Goal: Task Accomplishment & Management: Manage account settings

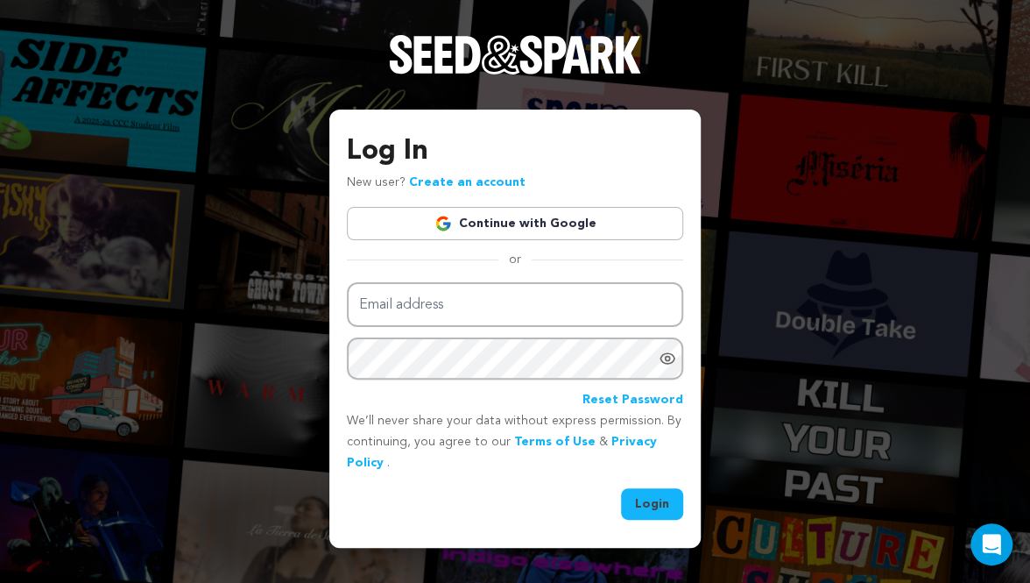
click at [427, 233] on link "Continue with Google" at bounding box center [515, 223] width 336 height 33
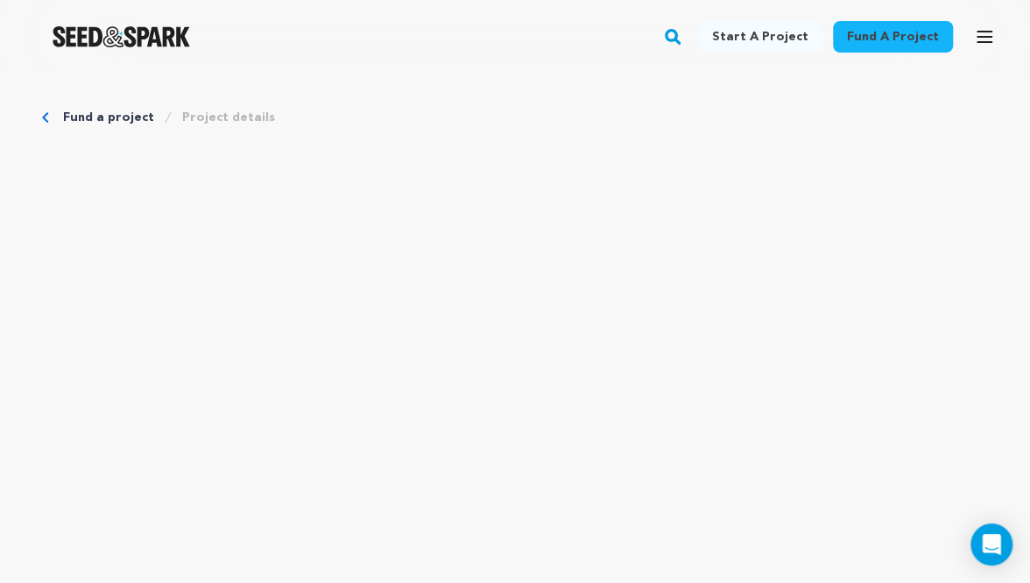
click at [975, 40] on icon "button" at bounding box center [984, 36] width 21 height 21
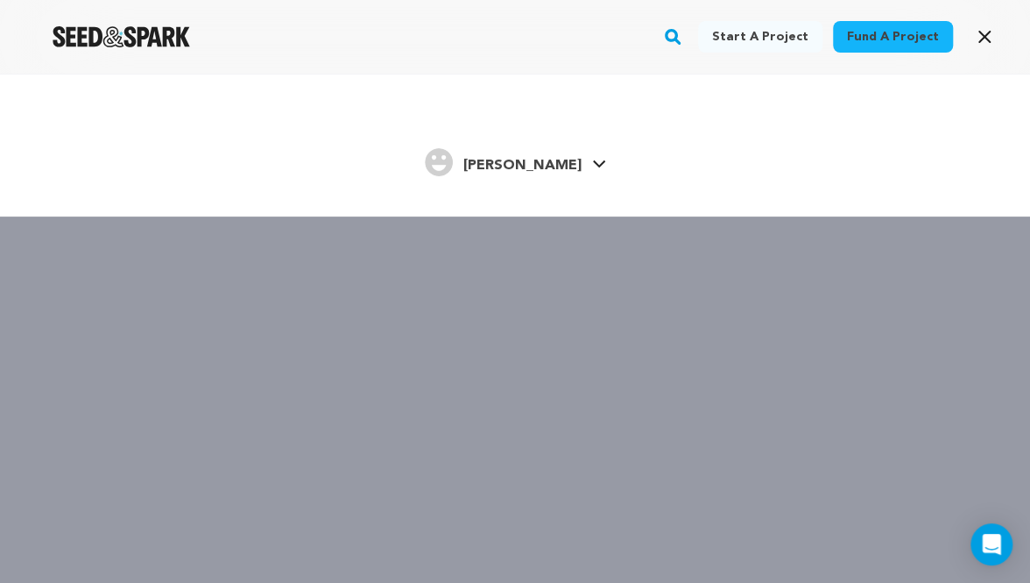
click at [545, 167] on span "[PERSON_NAME]" at bounding box center [523, 166] width 118 height 14
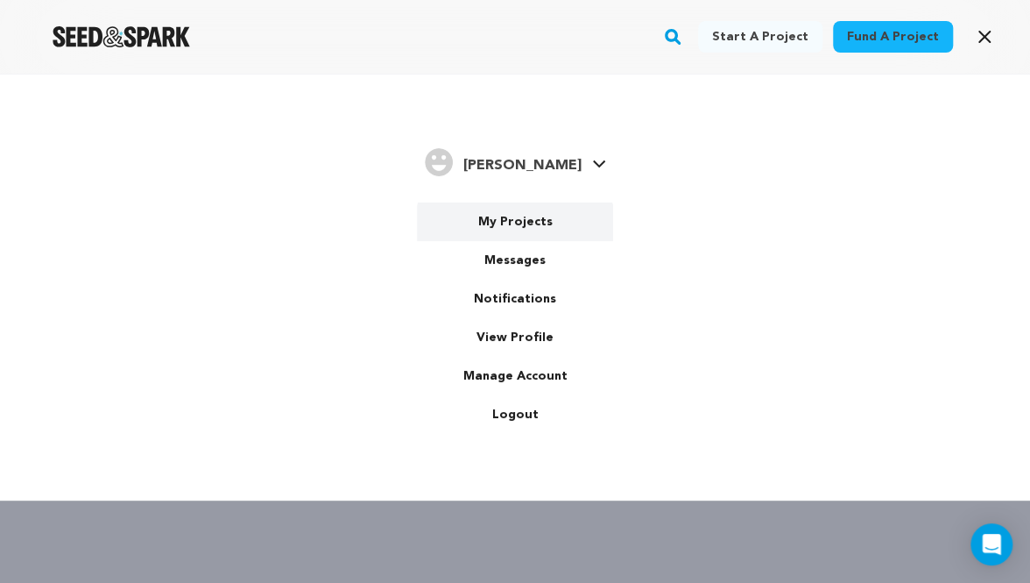
click at [538, 214] on link "My Projects" at bounding box center [515, 221] width 196 height 39
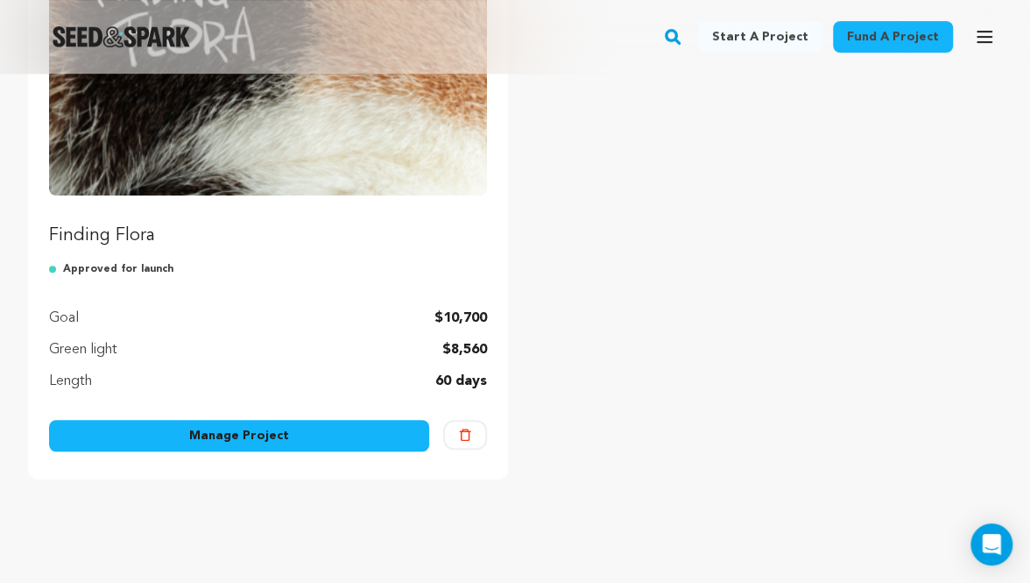
scroll to position [329, 0]
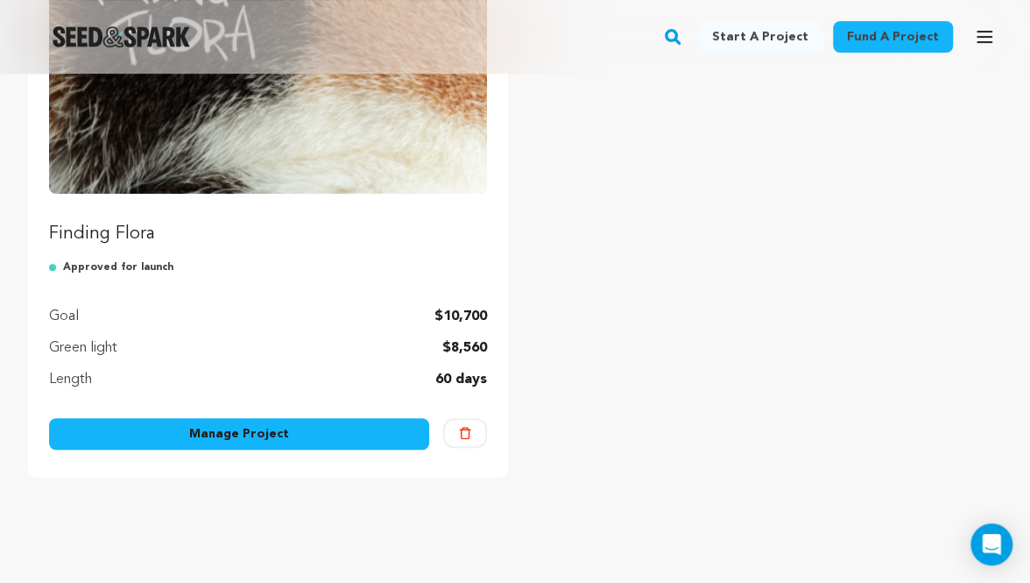
click at [280, 408] on div "Finding Flora Approved for launch Goal $10,700 Green light $8,560 Length 60 day…" at bounding box center [268, 201] width 480 height 551
click at [274, 420] on link "Manage Project" at bounding box center [239, 434] width 380 height 32
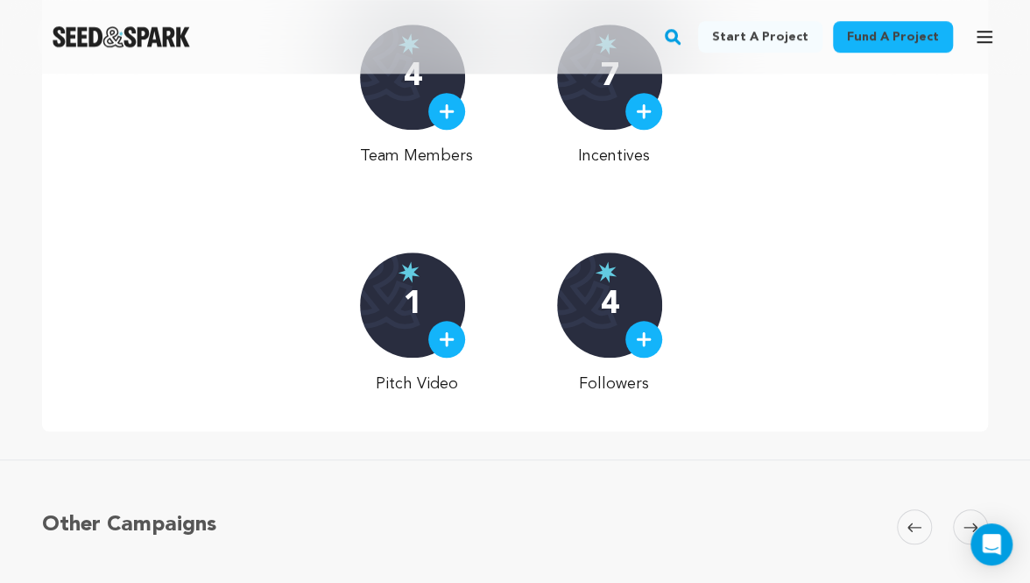
scroll to position [570, 0]
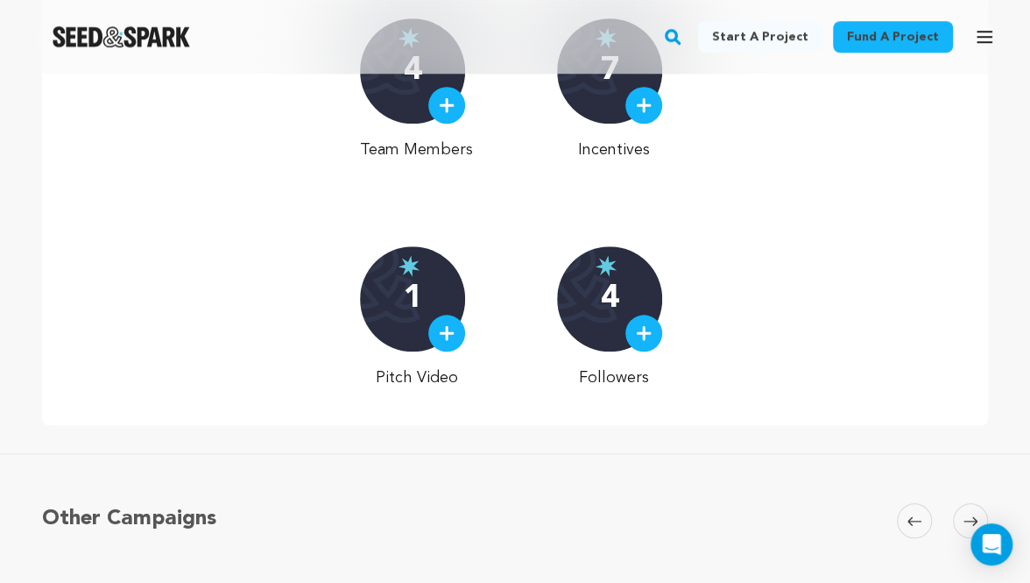
click at [604, 286] on p "4" at bounding box center [610, 298] width 18 height 35
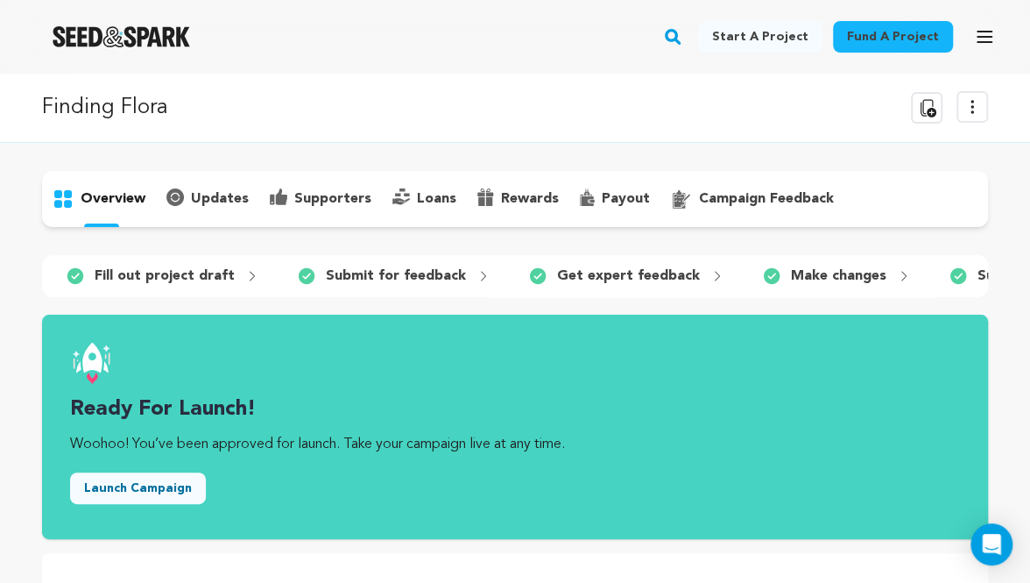
scroll to position [0, 0]
click at [699, 195] on p "campaign feedback" at bounding box center [766, 198] width 135 height 21
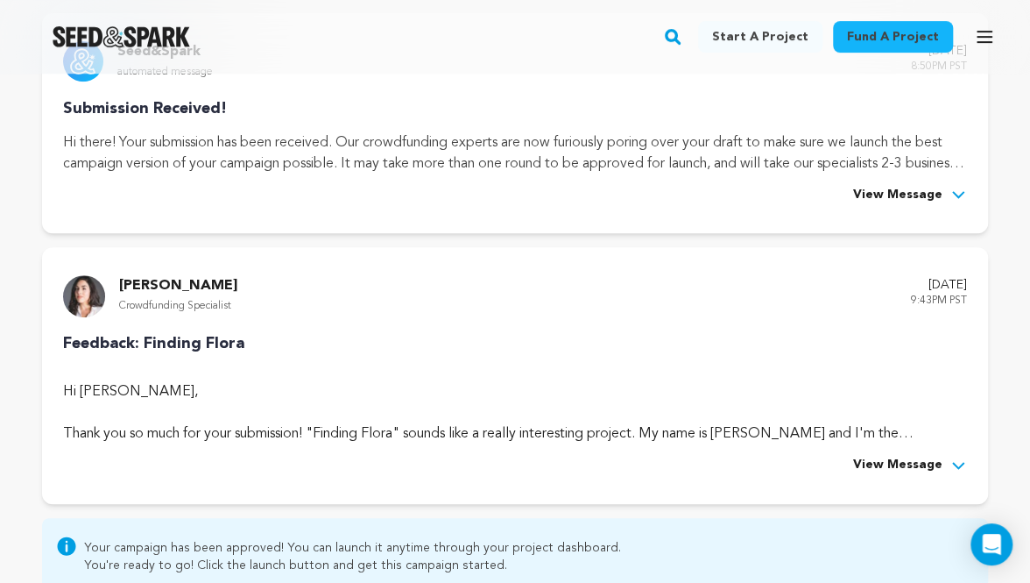
scroll to position [309, 0]
click at [893, 463] on span "View Message" at bounding box center [897, 464] width 89 height 21
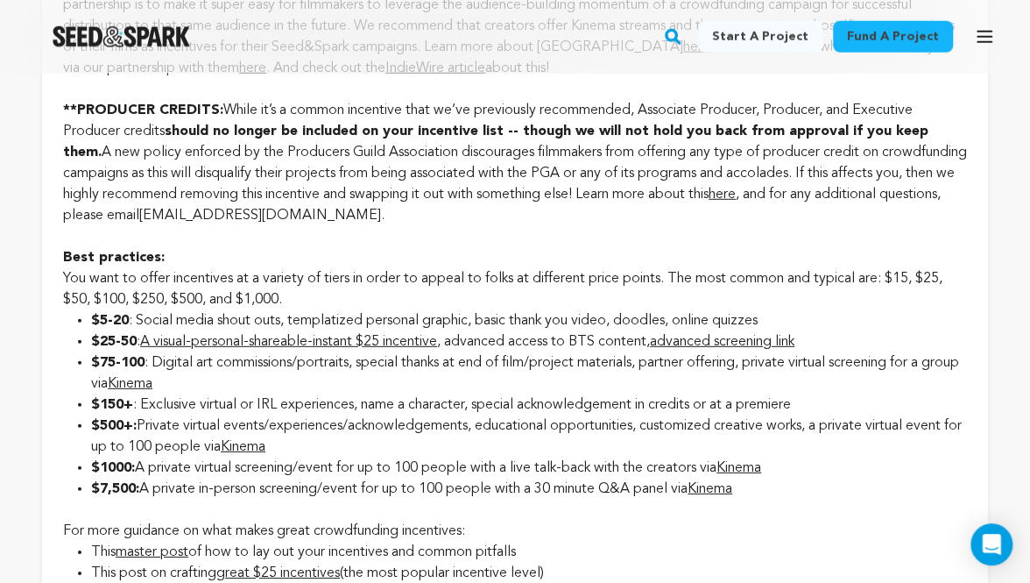
scroll to position [2079, 0]
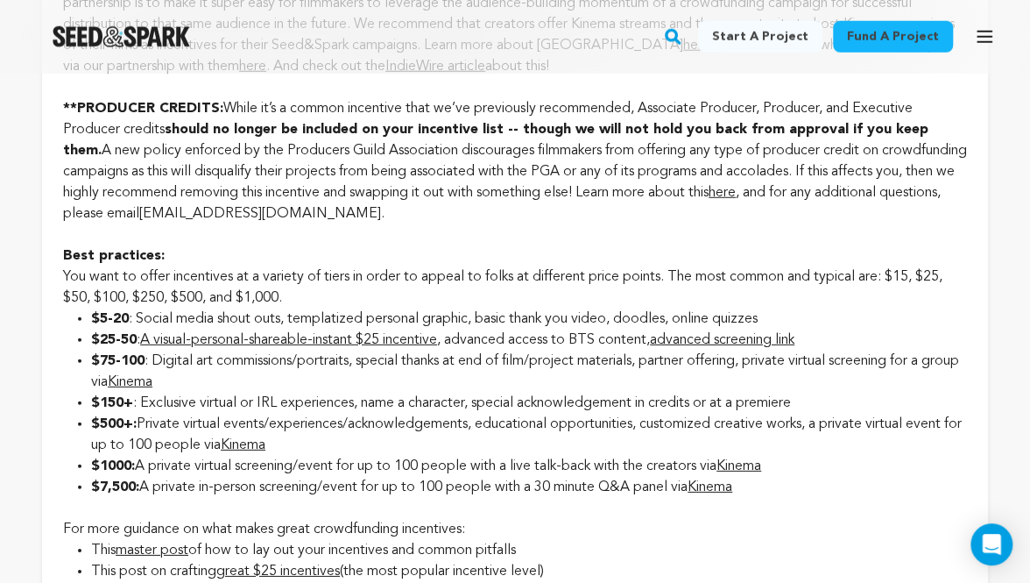
click at [719, 480] on link "Kinema" at bounding box center [710, 487] width 45 height 14
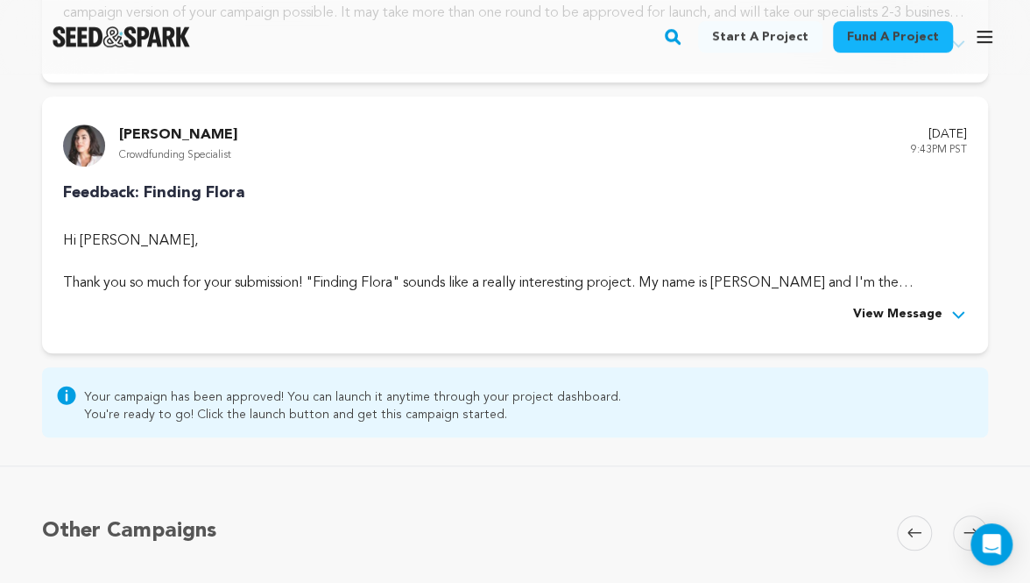
scroll to position [478, 0]
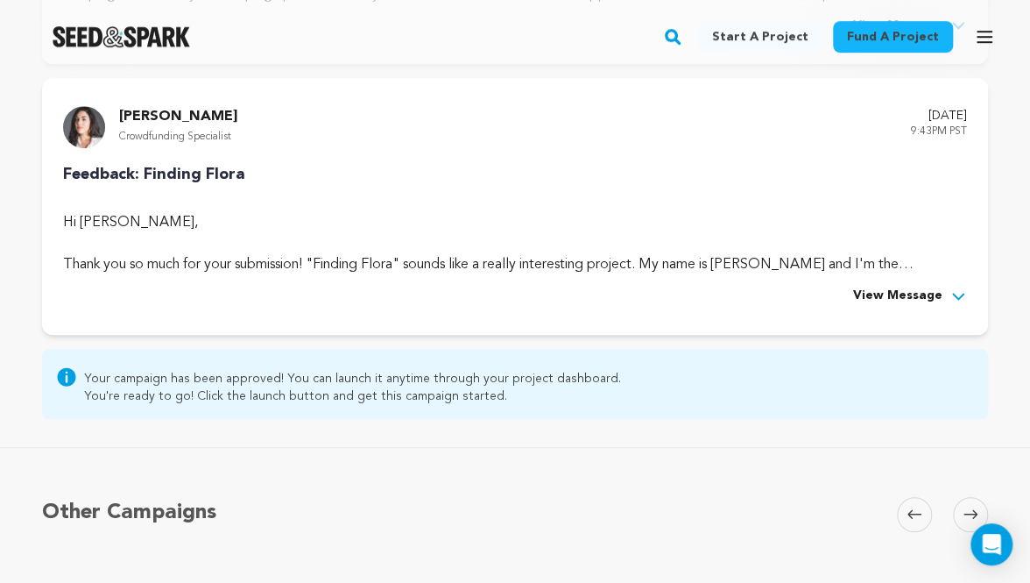
click at [907, 292] on span "View Message" at bounding box center [897, 296] width 89 height 21
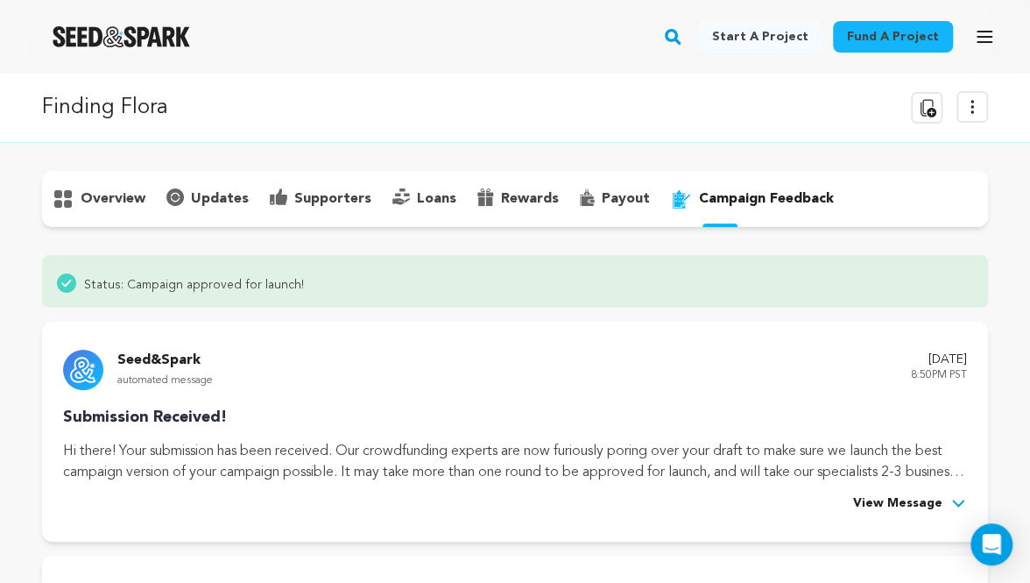
scroll to position [0, 0]
click at [627, 205] on p "payout" at bounding box center [626, 198] width 48 height 21
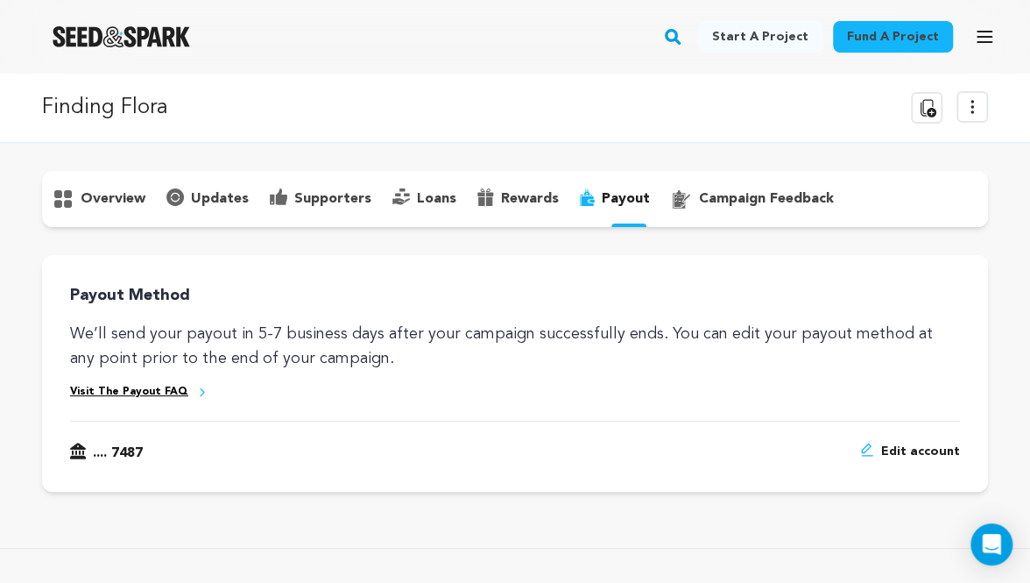
click at [530, 223] on div "overview" at bounding box center [515, 199] width 946 height 56
click at [506, 205] on p "rewards" at bounding box center [530, 198] width 58 height 21
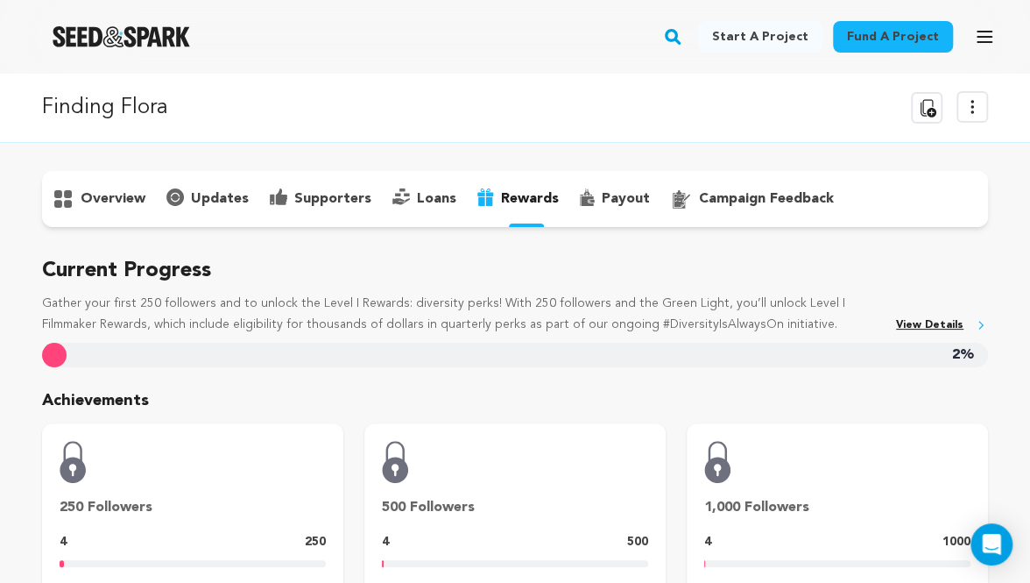
click at [404, 207] on div "loans" at bounding box center [424, 199] width 85 height 28
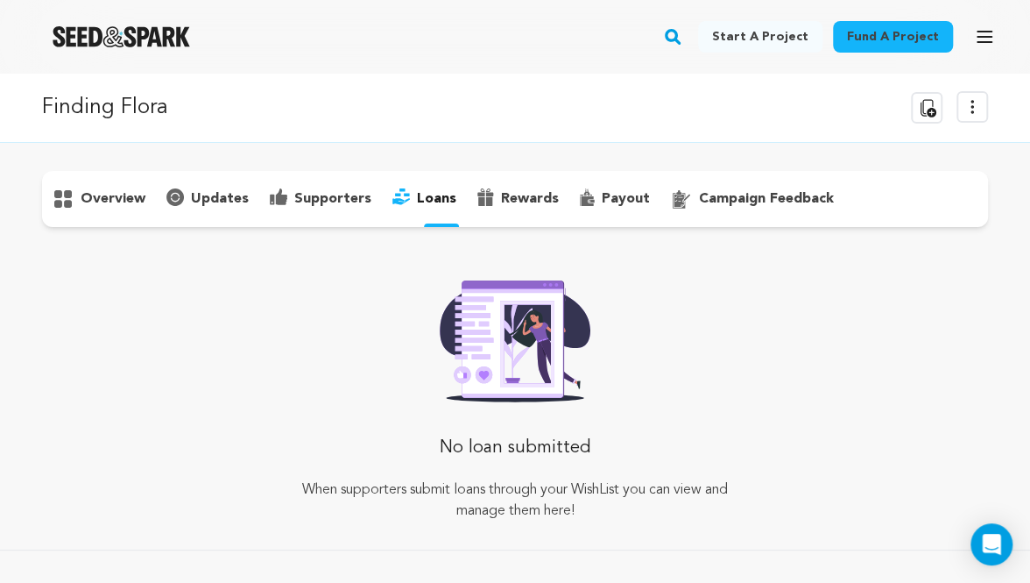
click at [492, 192] on div "rewards" at bounding box center [518, 199] width 103 height 28
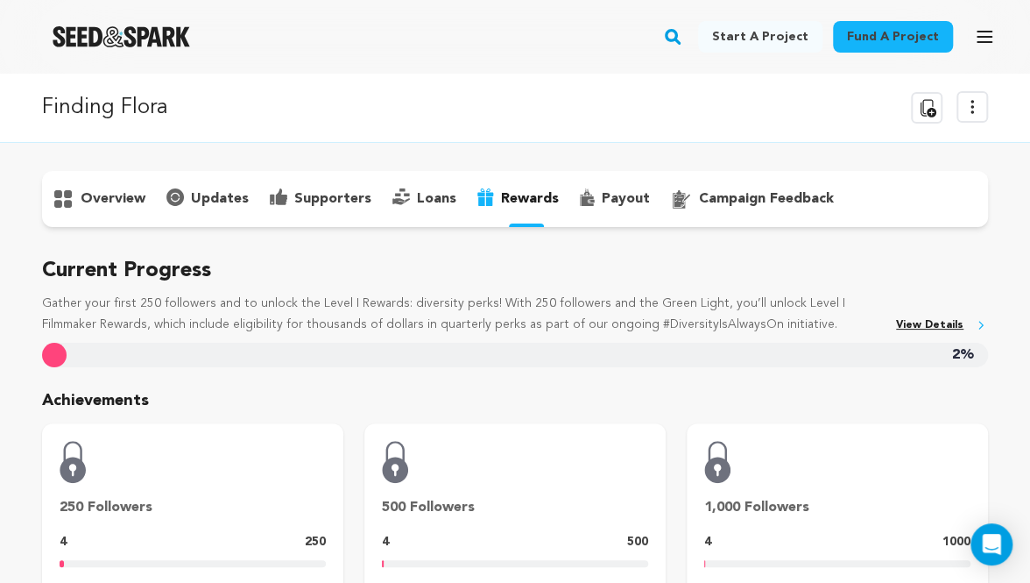
click at [117, 203] on p "overview" at bounding box center [113, 198] width 65 height 21
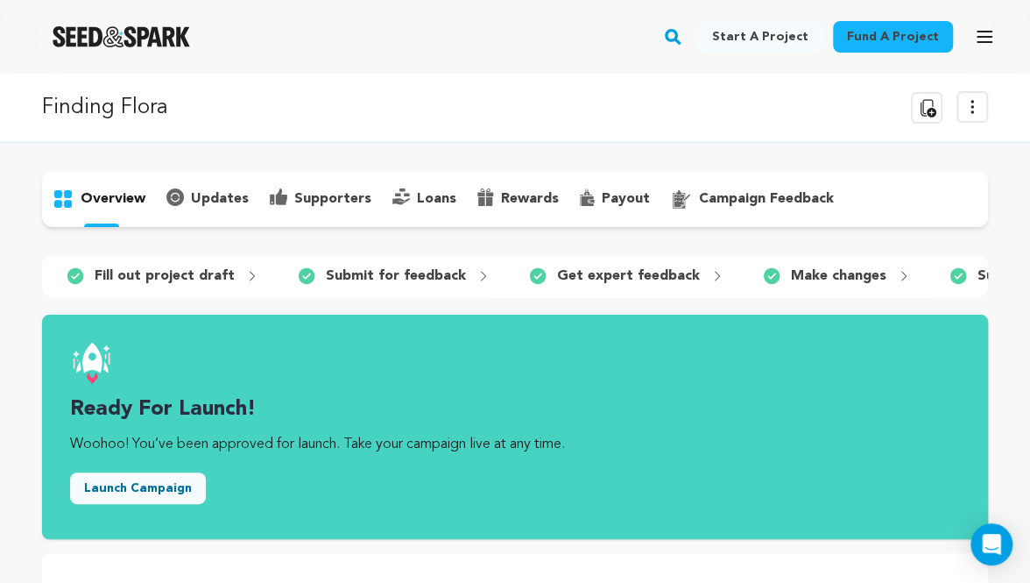
click at [193, 209] on div "updates" at bounding box center [207, 199] width 103 height 28
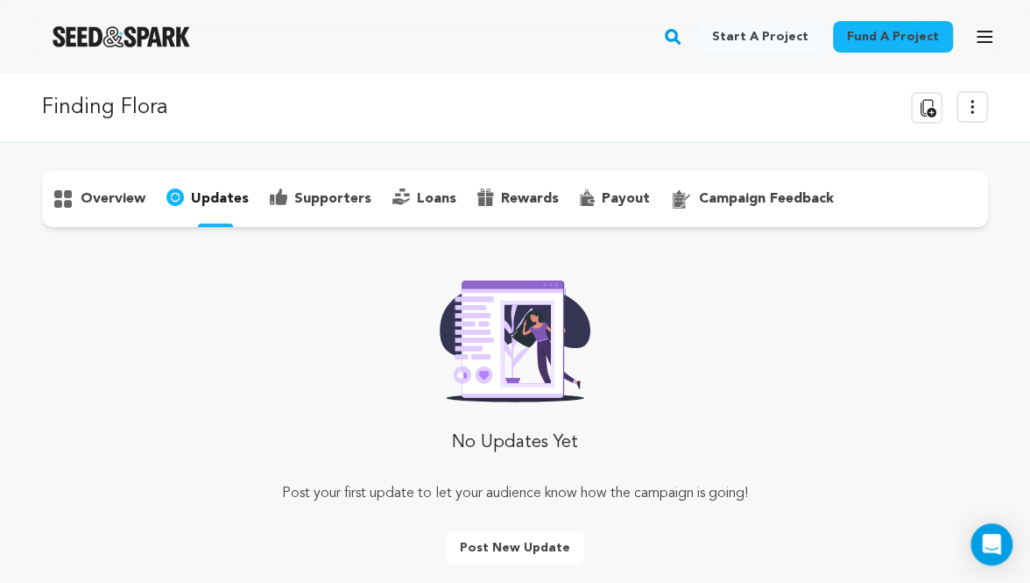
click at [336, 211] on div "supporters" at bounding box center [320, 199] width 123 height 28
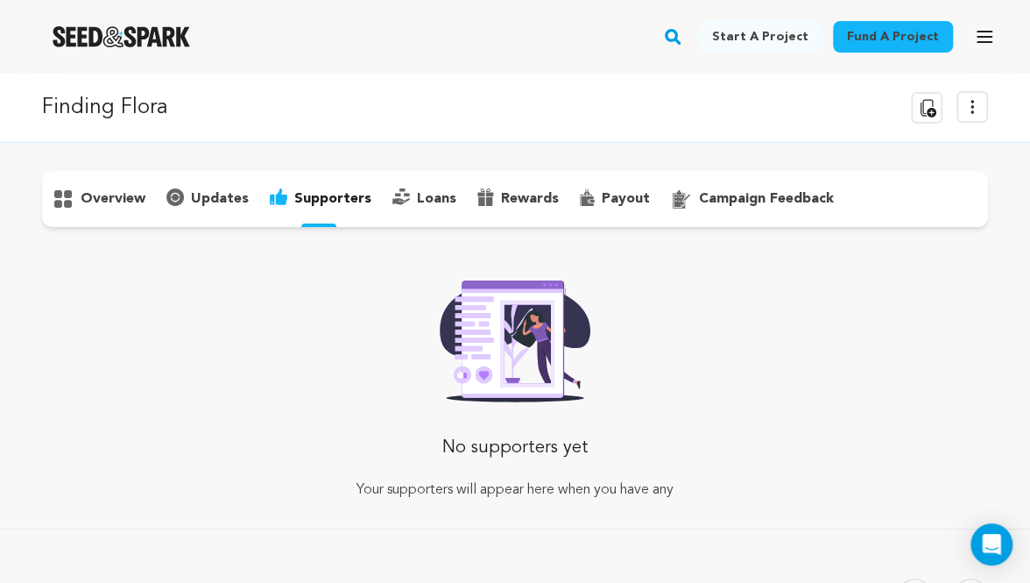
click at [417, 199] on p "loans" at bounding box center [436, 198] width 39 height 21
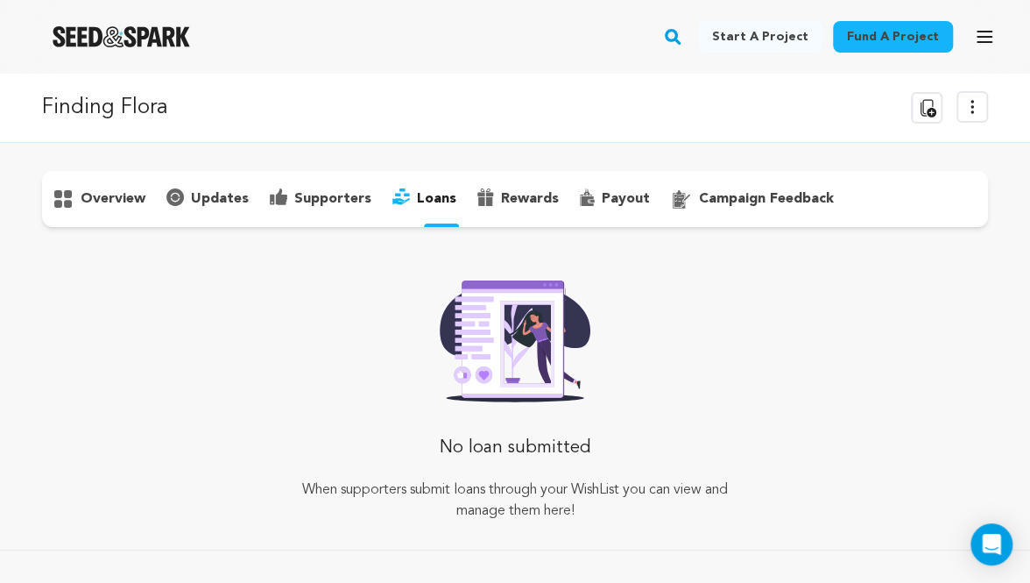
click at [212, 208] on p "updates" at bounding box center [220, 198] width 58 height 21
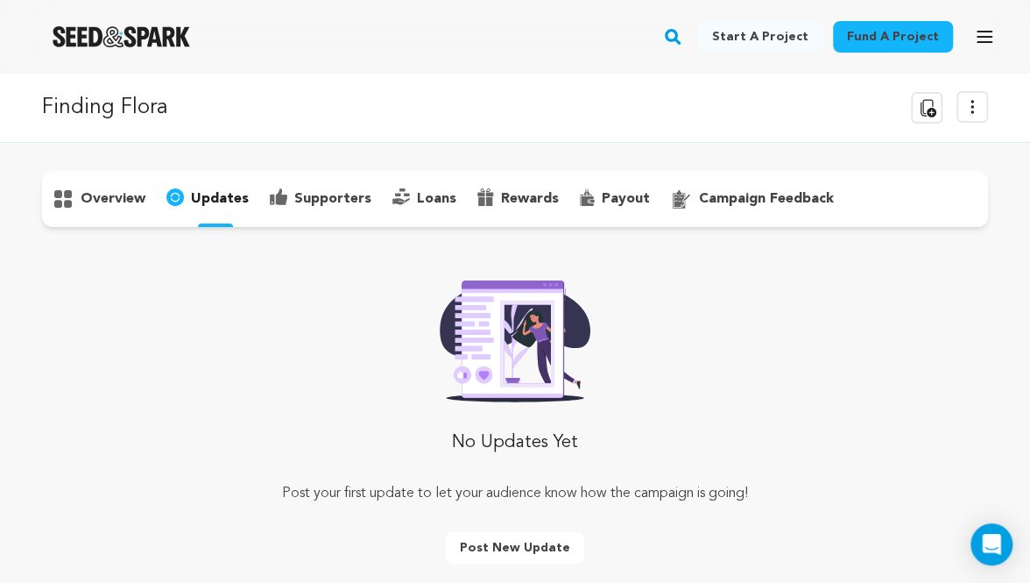
click at [108, 207] on p "overview" at bounding box center [113, 198] width 65 height 21
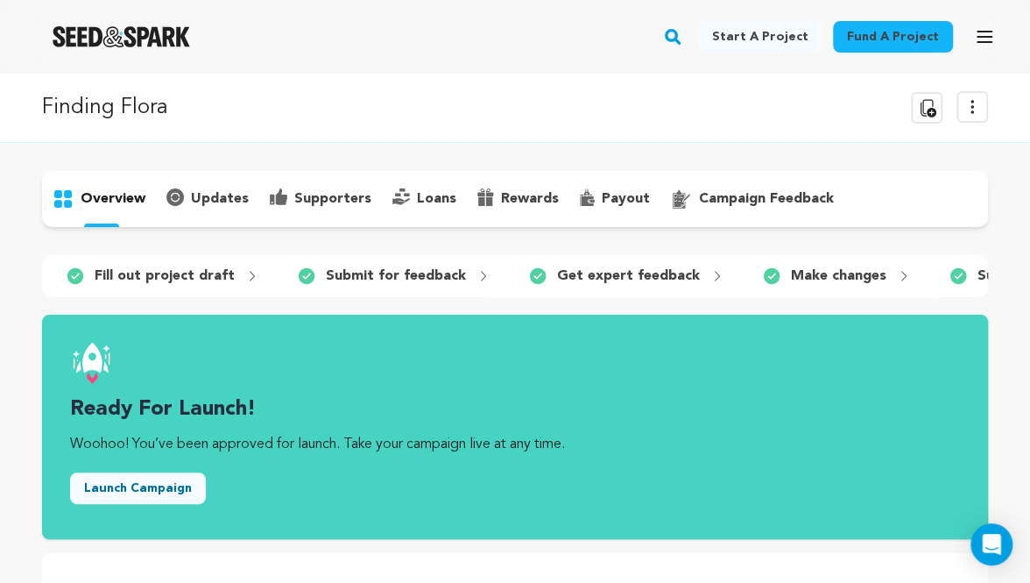
click at [963, 117] on button "View more option" at bounding box center [973, 107] width 32 height 32
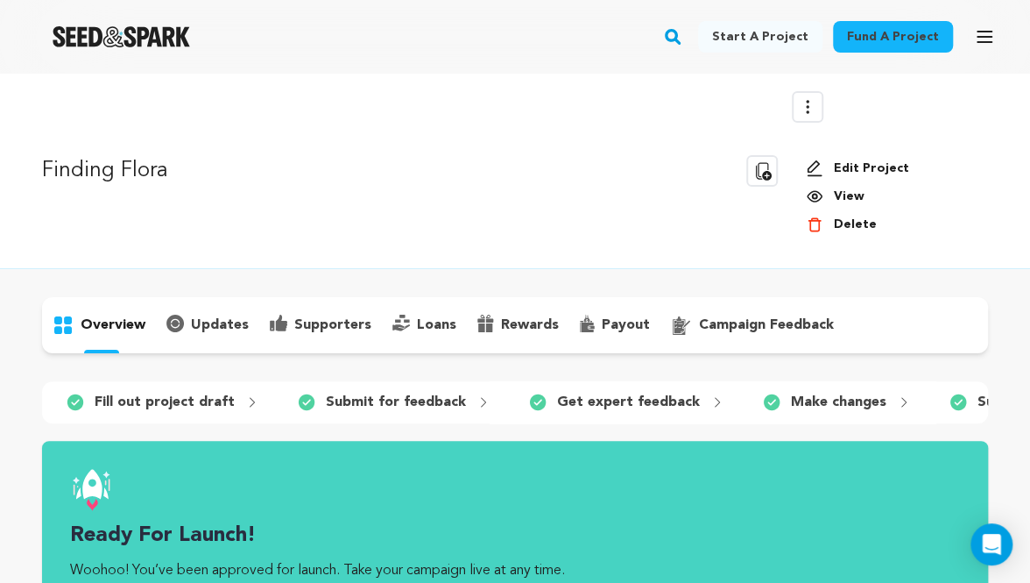
click at [868, 204] on link "View" at bounding box center [890, 197] width 168 height 18
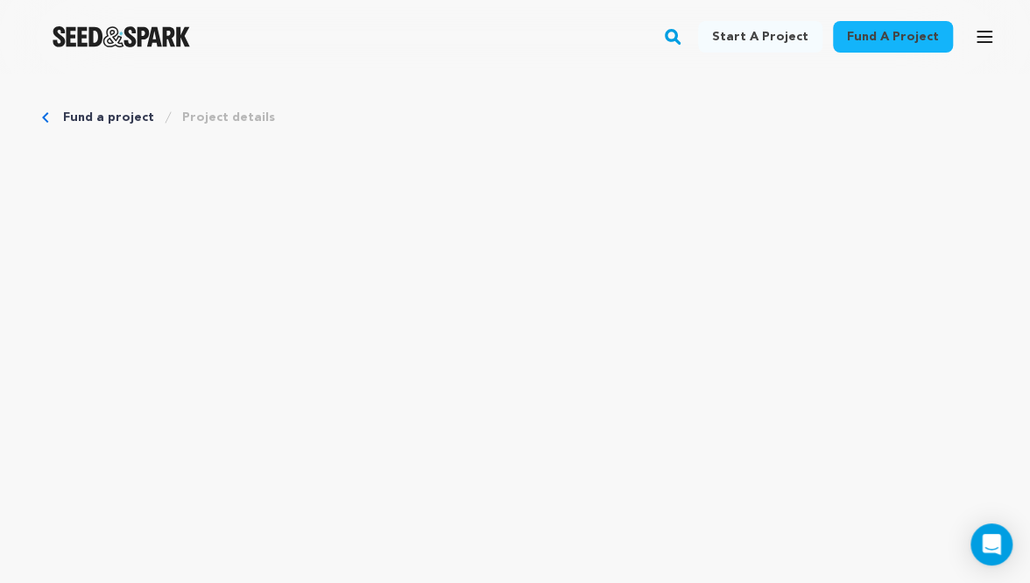
click at [983, 39] on icon "button" at bounding box center [984, 36] width 21 height 21
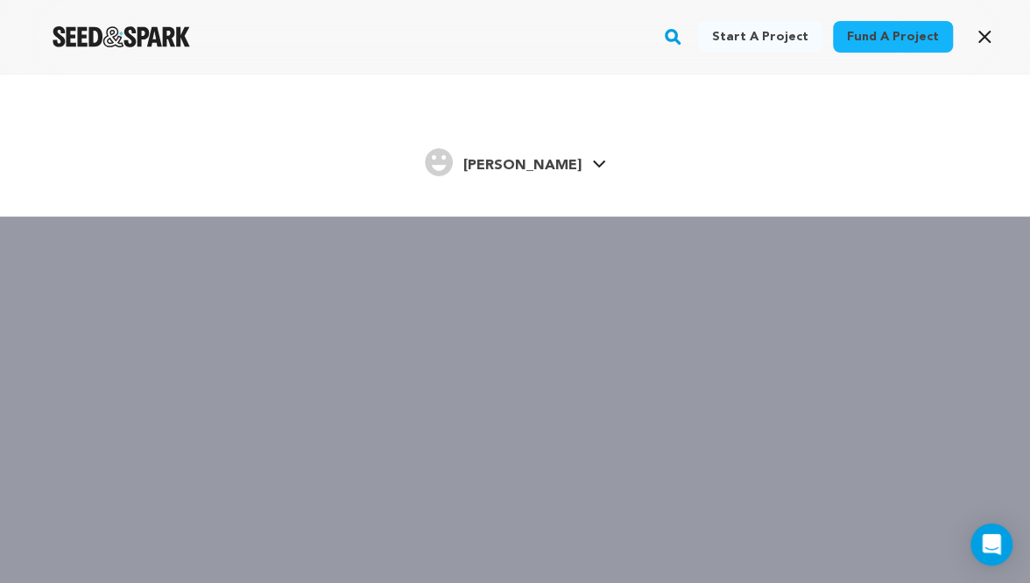
click at [573, 173] on link "[PERSON_NAME] [PERSON_NAME]" at bounding box center [515, 161] width 181 height 32
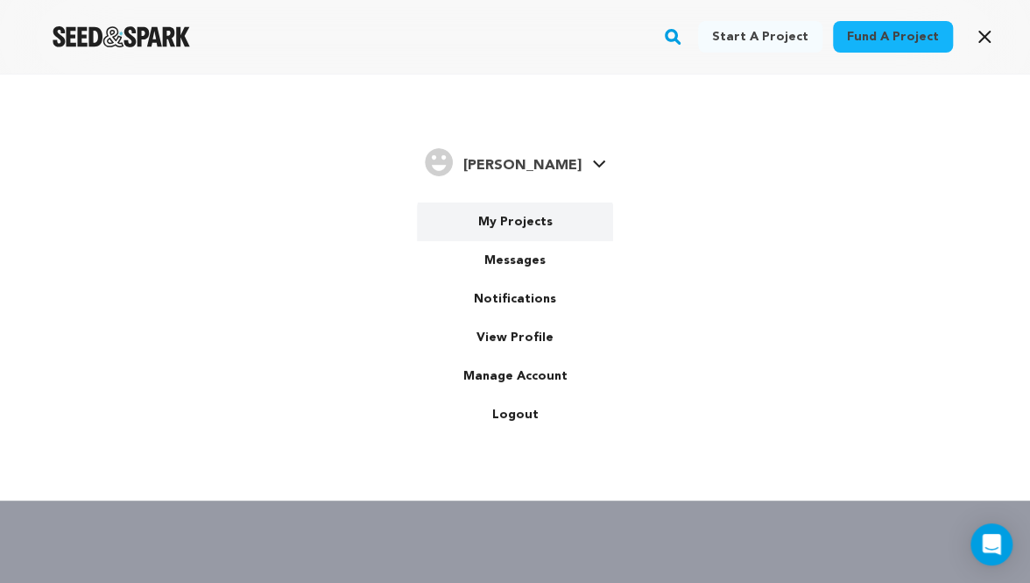
click at [549, 225] on link "My Projects" at bounding box center [515, 221] width 196 height 39
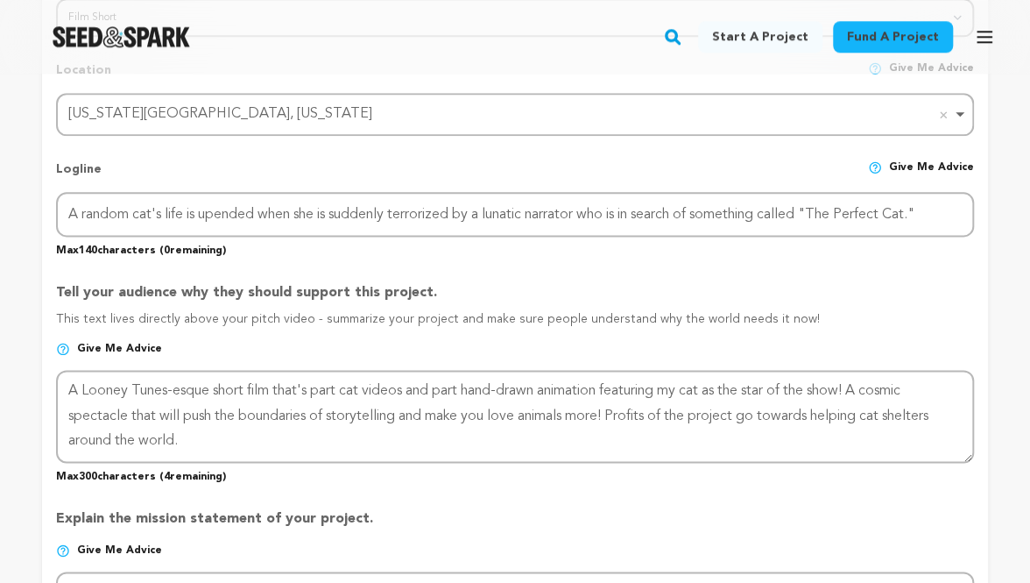
scroll to position [918, 0]
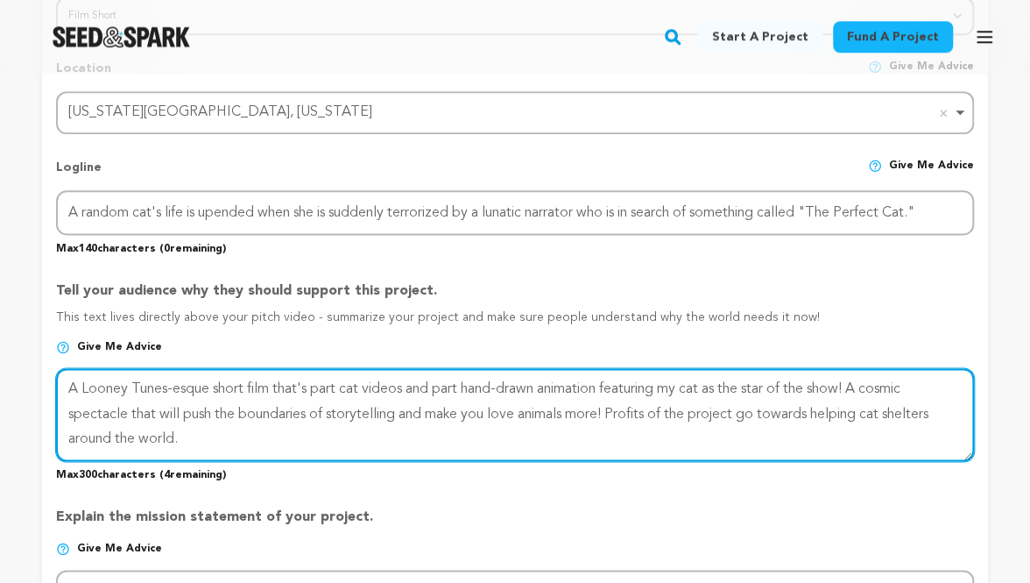
drag, startPoint x: 620, startPoint y: 402, endPoint x: 621, endPoint y: 428, distance: 25.4
click at [621, 428] on textarea at bounding box center [515, 414] width 918 height 93
click at [570, 406] on textarea at bounding box center [515, 414] width 918 height 93
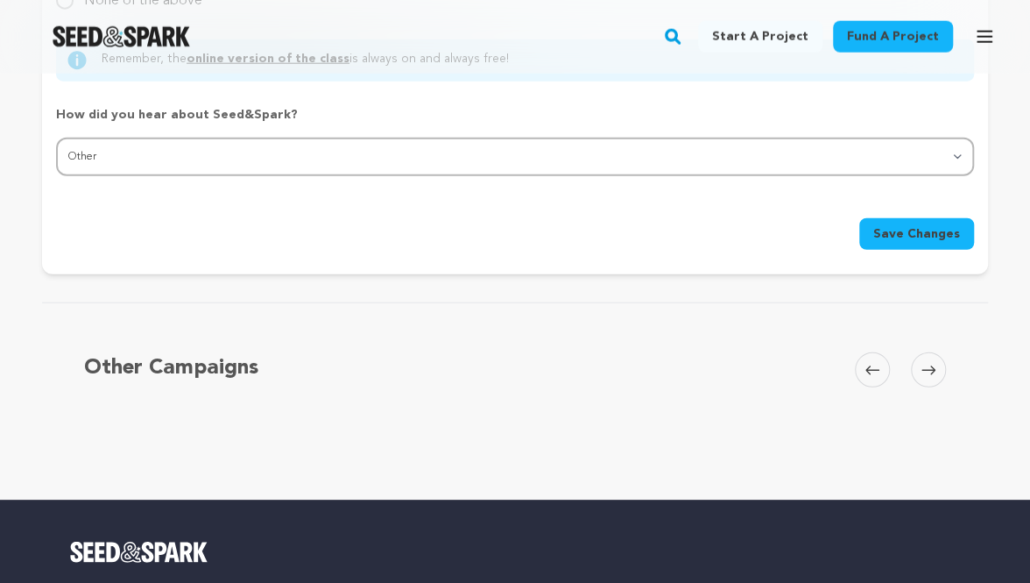
scroll to position [1963, 0]
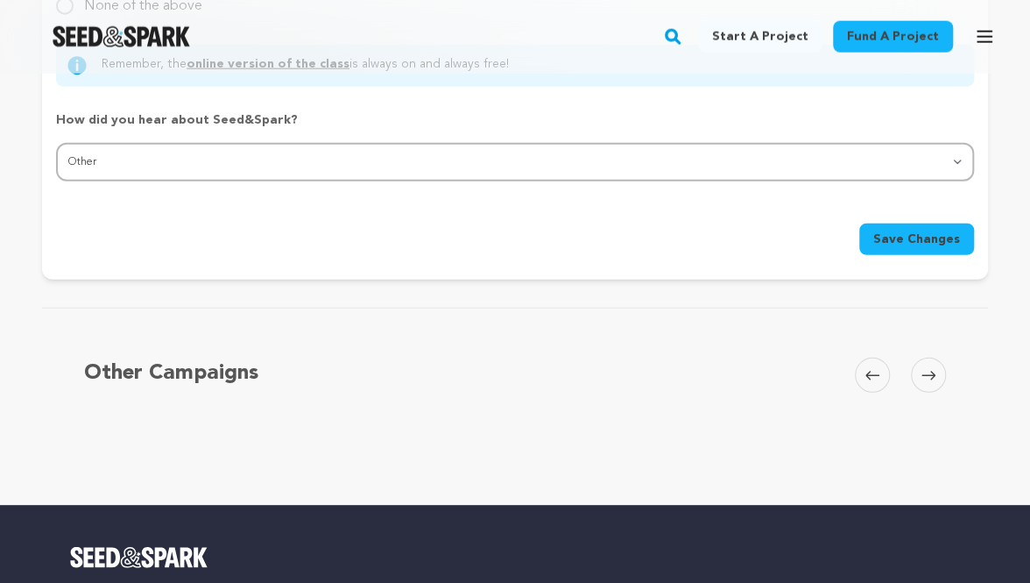
type textarea "A Looney Tunes-esque short film that's part cat videos and part hand-drawn anim…"
click at [904, 230] on span "Save Changes" at bounding box center [917, 239] width 87 height 18
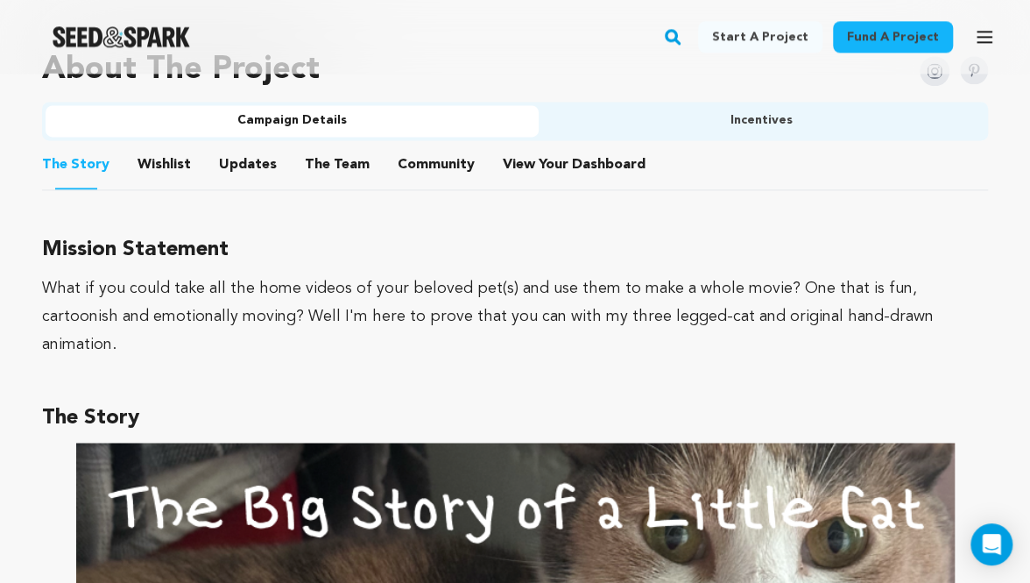
scroll to position [1011, 0]
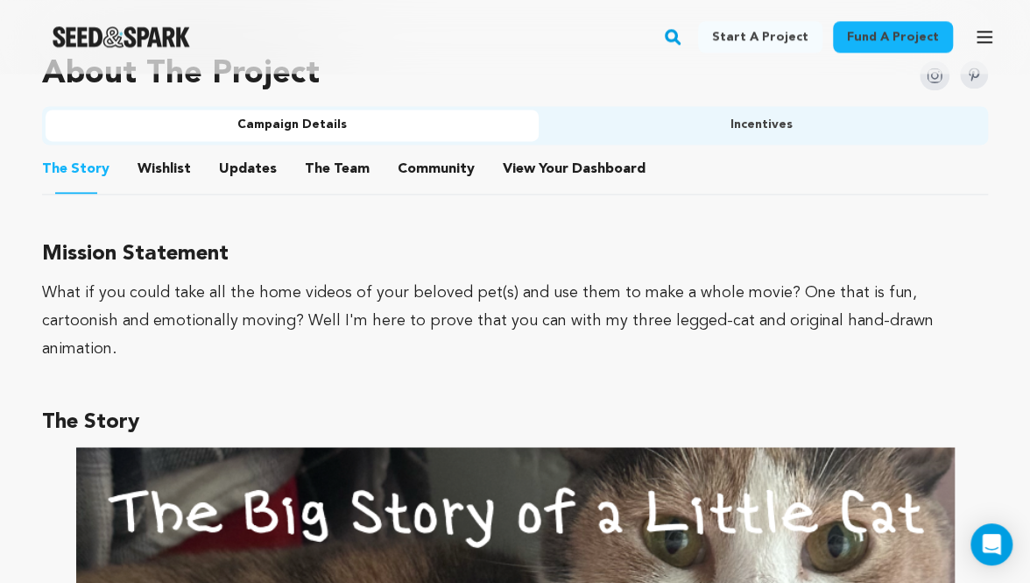
click at [151, 181] on button "Wishlist" at bounding box center [165, 173] width 42 height 42
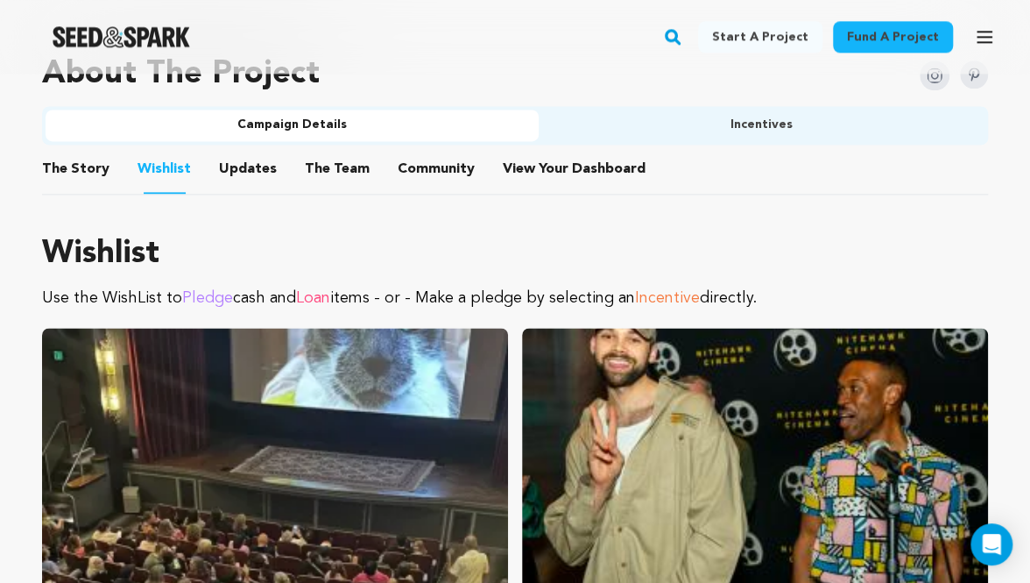
click at [227, 176] on button "Updates" at bounding box center [248, 173] width 42 height 42
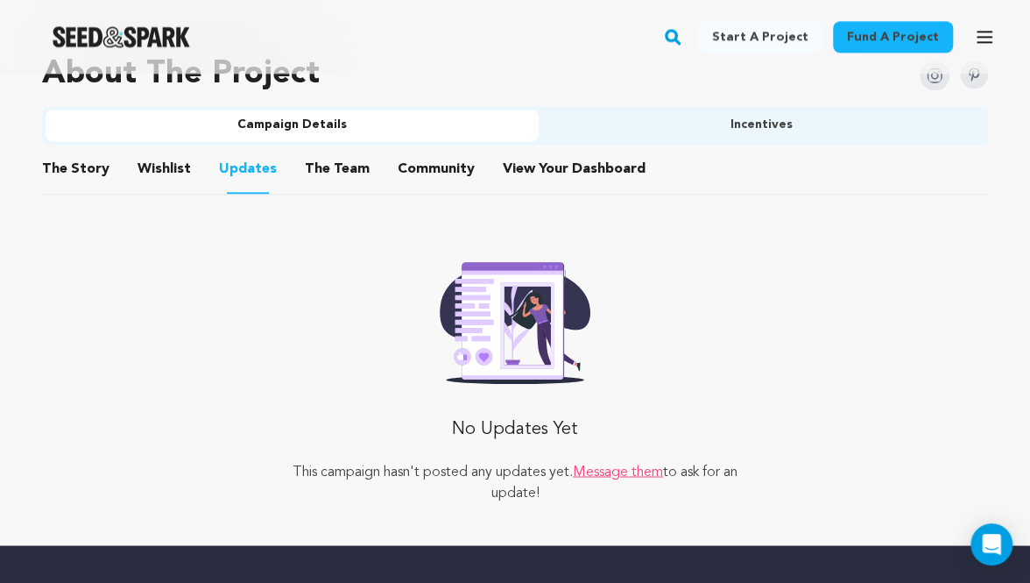
click at [316, 174] on button "The Team" at bounding box center [337, 173] width 42 height 42
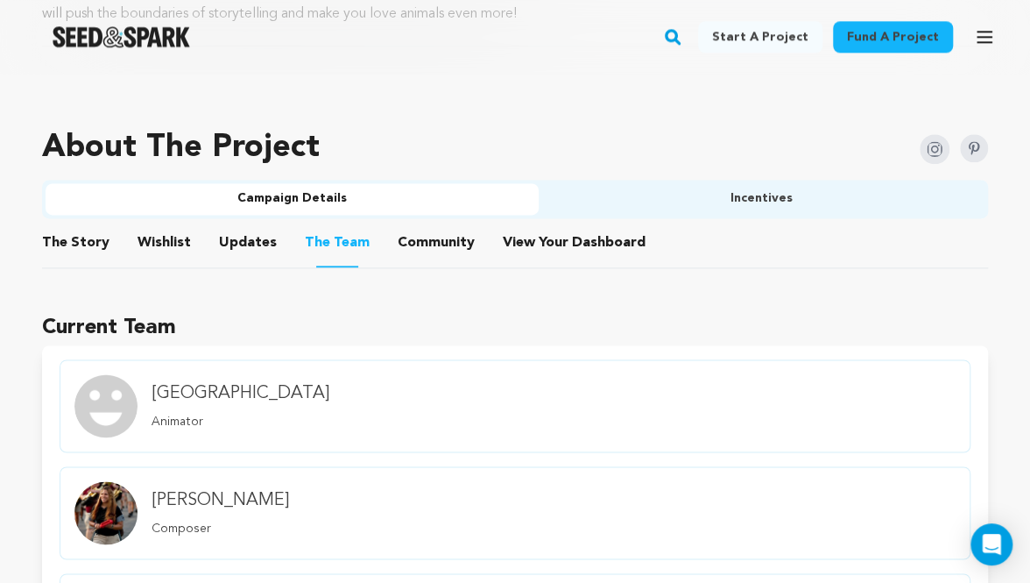
scroll to position [924, 0]
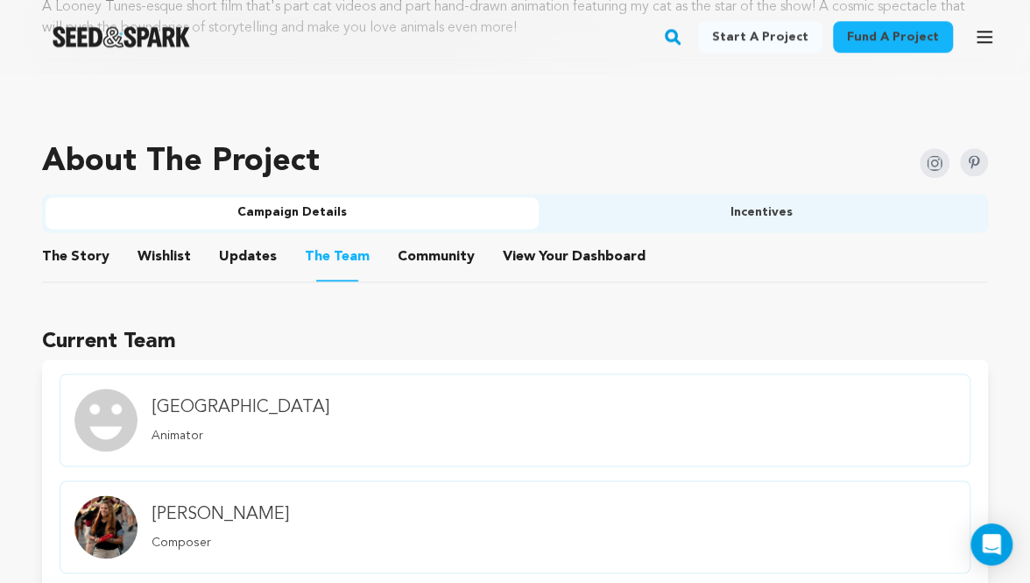
click at [192, 252] on ul "The Story The Story Wishlist Wishlist Updates Updates The Team The Team Communi…" at bounding box center [515, 257] width 946 height 50
click at [166, 250] on button "Wishlist" at bounding box center [165, 260] width 42 height 42
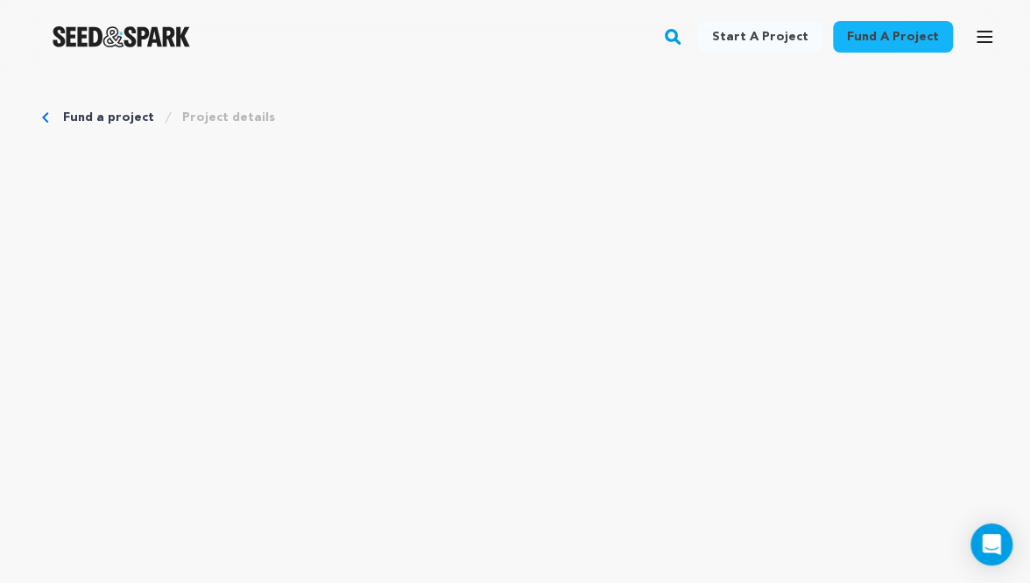
click at [53, 118] on div "Fund a project Project details" at bounding box center [515, 118] width 946 height 18
click at [84, 117] on link "Fund a project" at bounding box center [108, 118] width 91 height 18
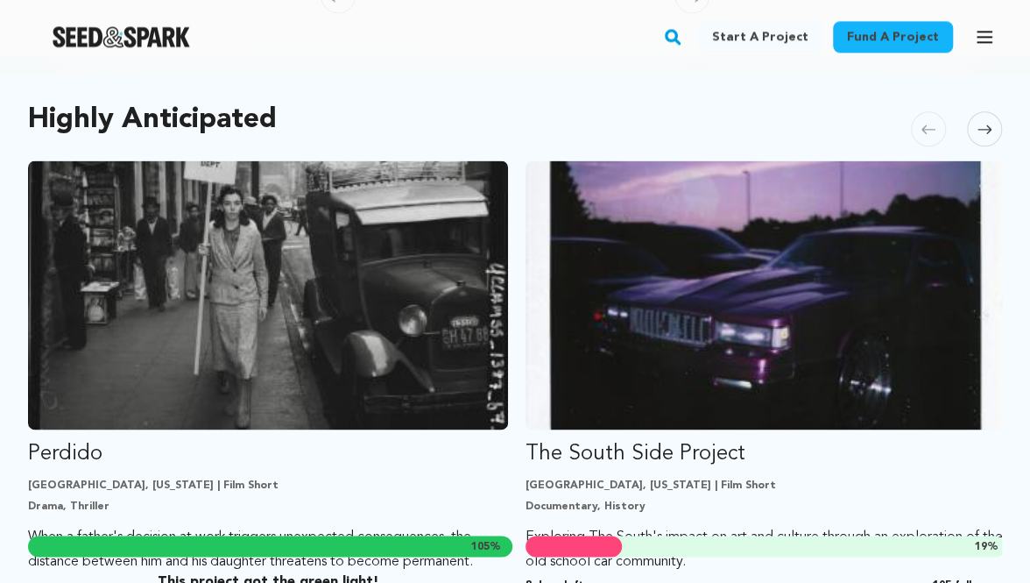
scroll to position [958, 0]
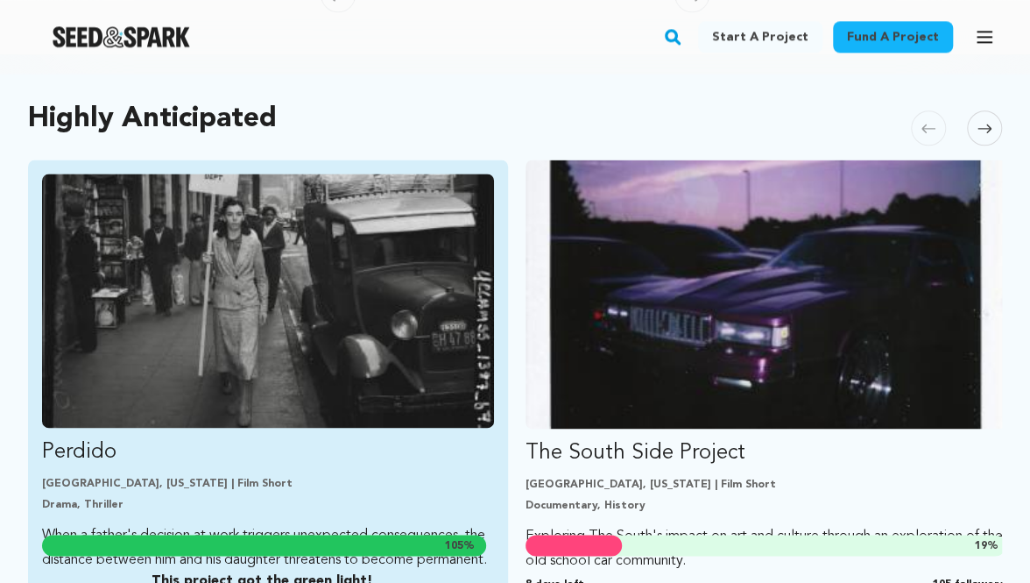
click at [292, 384] on img "Fund Perdido" at bounding box center [268, 300] width 452 height 254
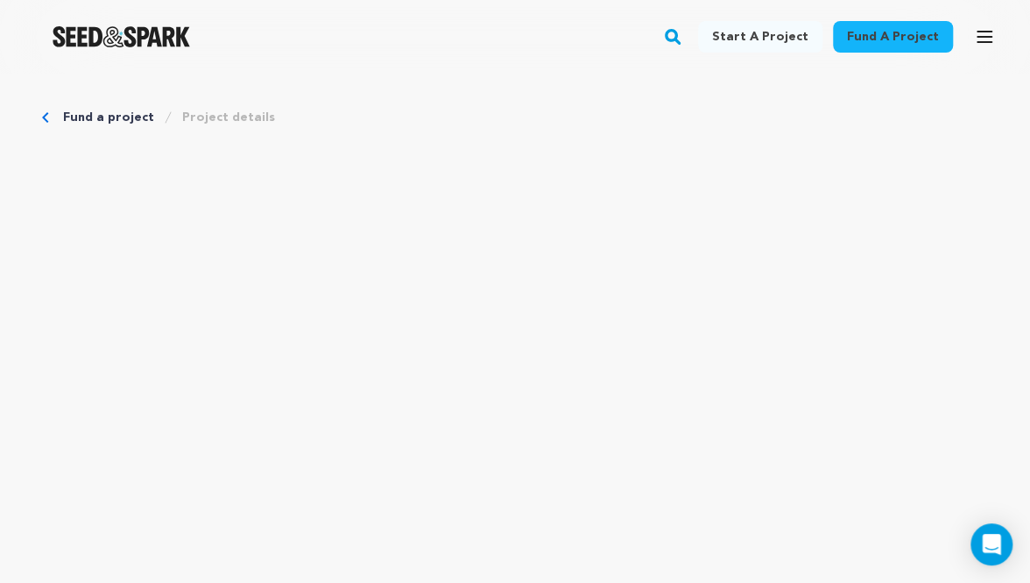
click at [131, 39] on img "Seed&Spark Homepage" at bounding box center [122, 36] width 138 height 21
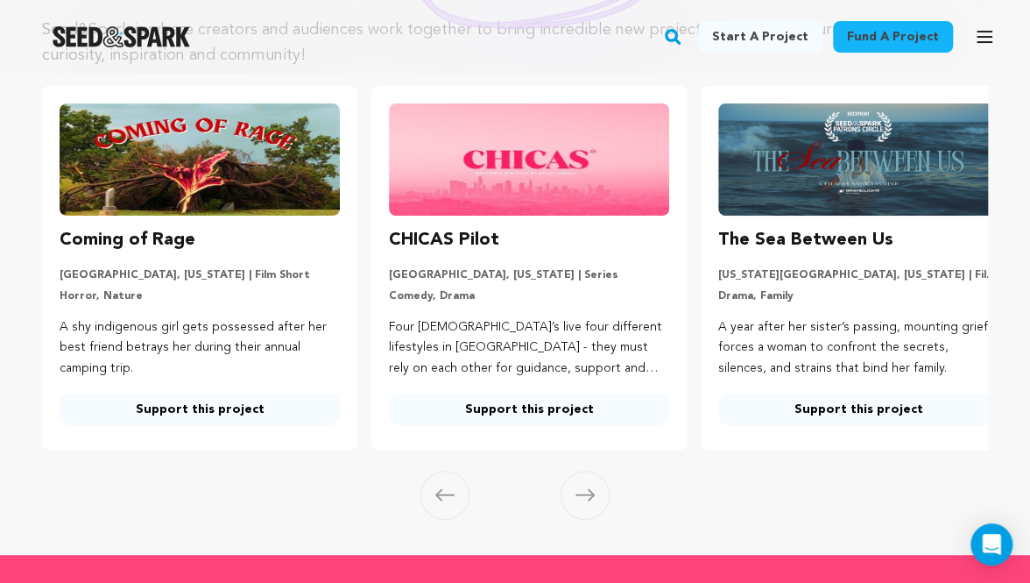
scroll to position [188, 0]
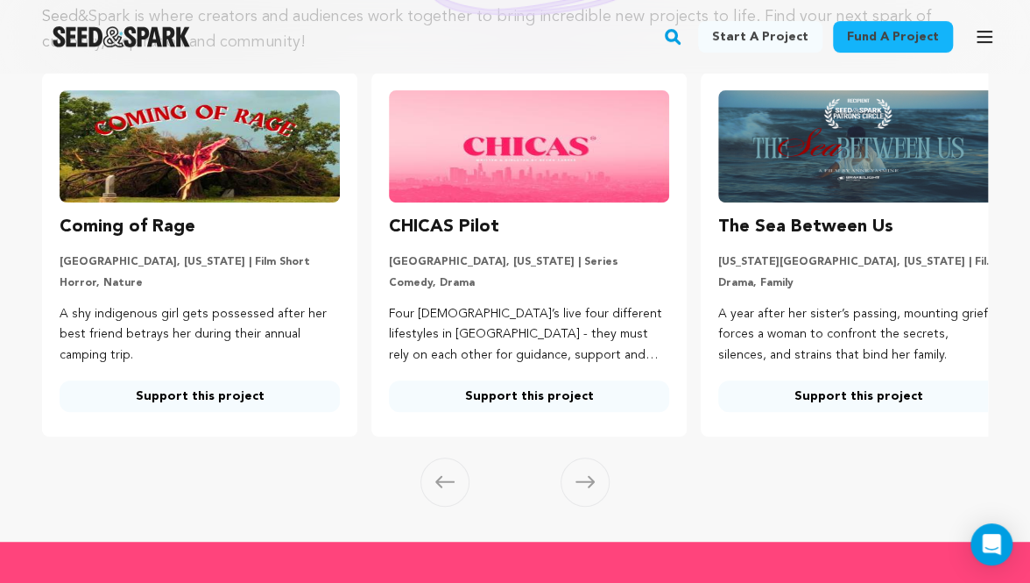
click at [578, 488] on icon at bounding box center [585, 481] width 19 height 13
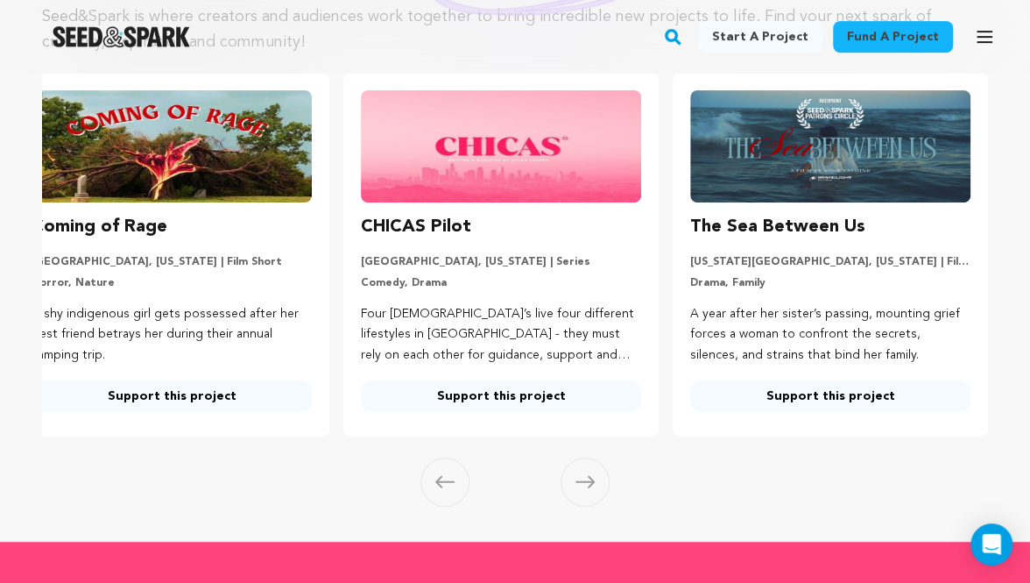
click at [450, 506] on span at bounding box center [445, 481] width 49 height 49
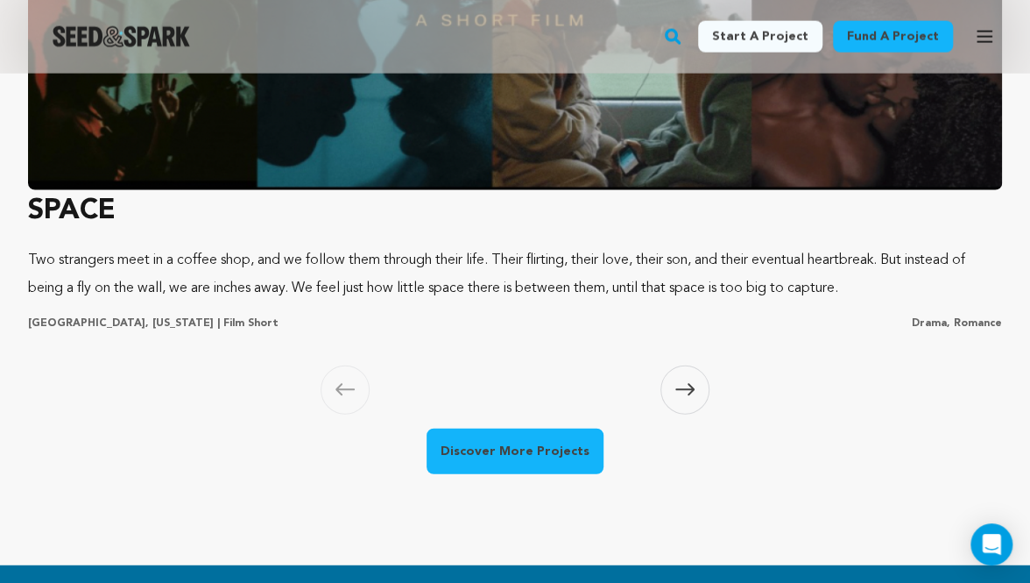
scroll to position [1739, 0]
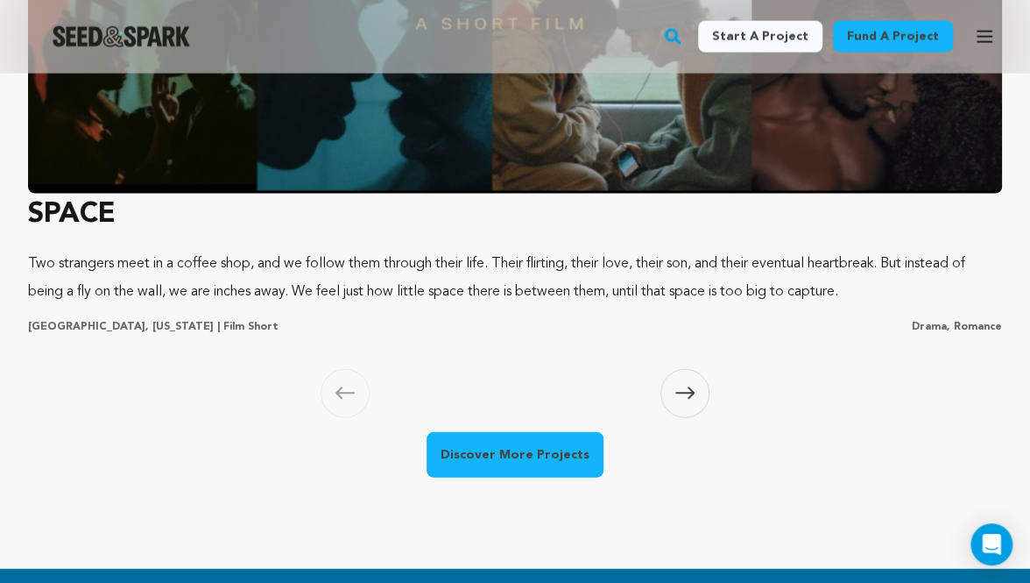
click at [692, 376] on span at bounding box center [685, 393] width 49 height 49
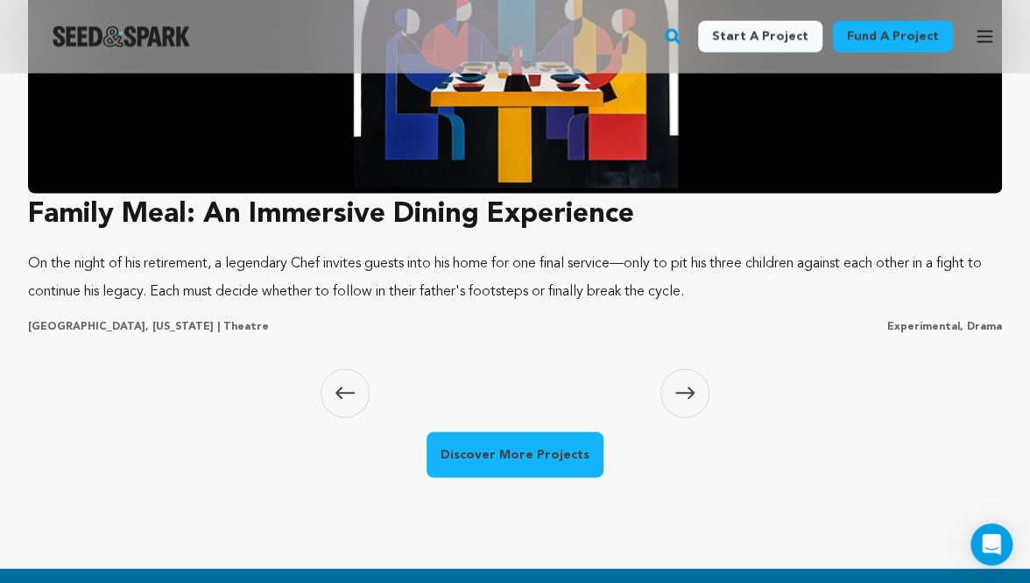
click at [692, 376] on span at bounding box center [685, 393] width 49 height 49
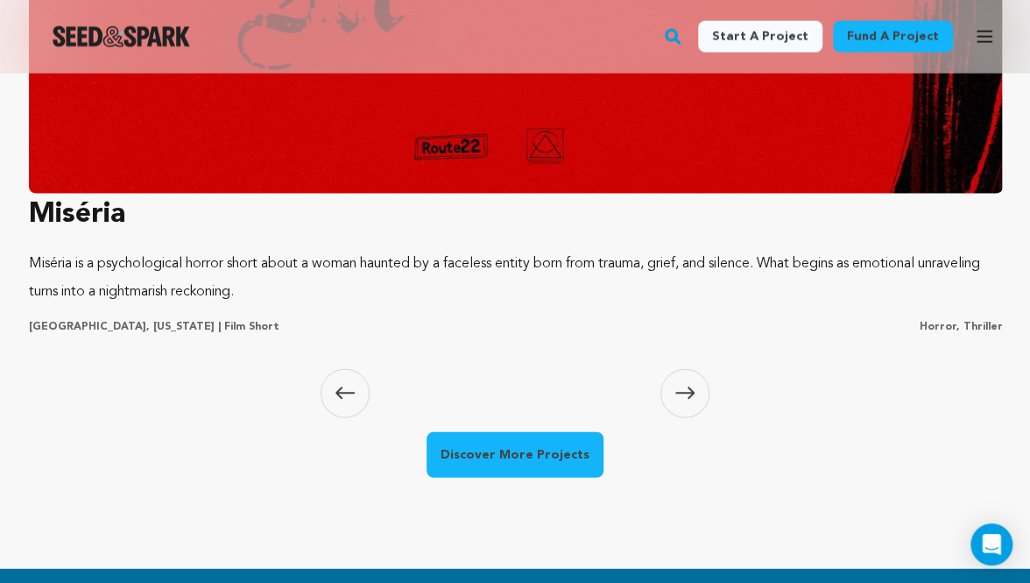
click at [692, 376] on span at bounding box center [685, 393] width 49 height 49
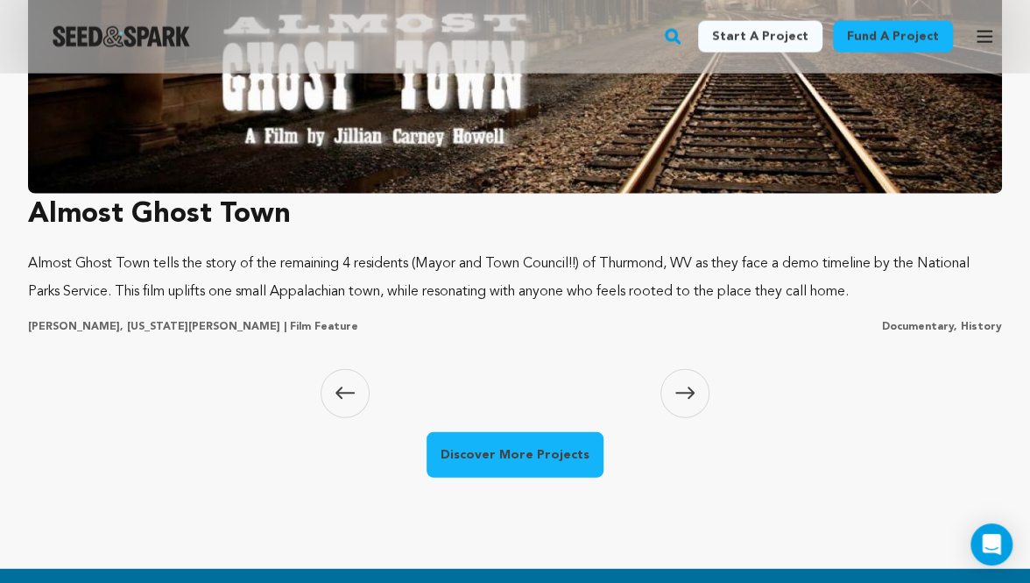
click at [692, 376] on span at bounding box center [685, 393] width 49 height 49
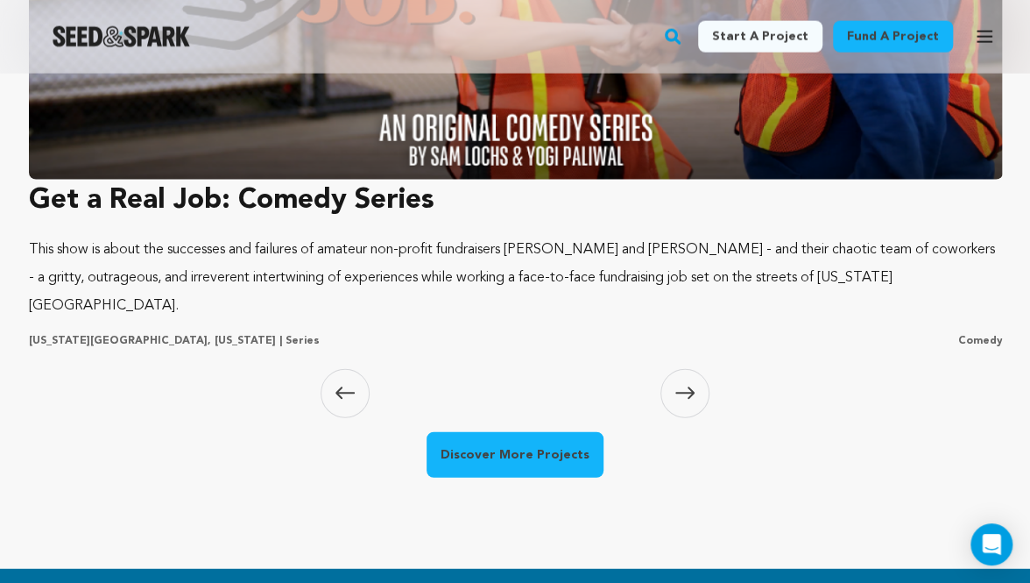
click at [692, 376] on span at bounding box center [685, 393] width 49 height 49
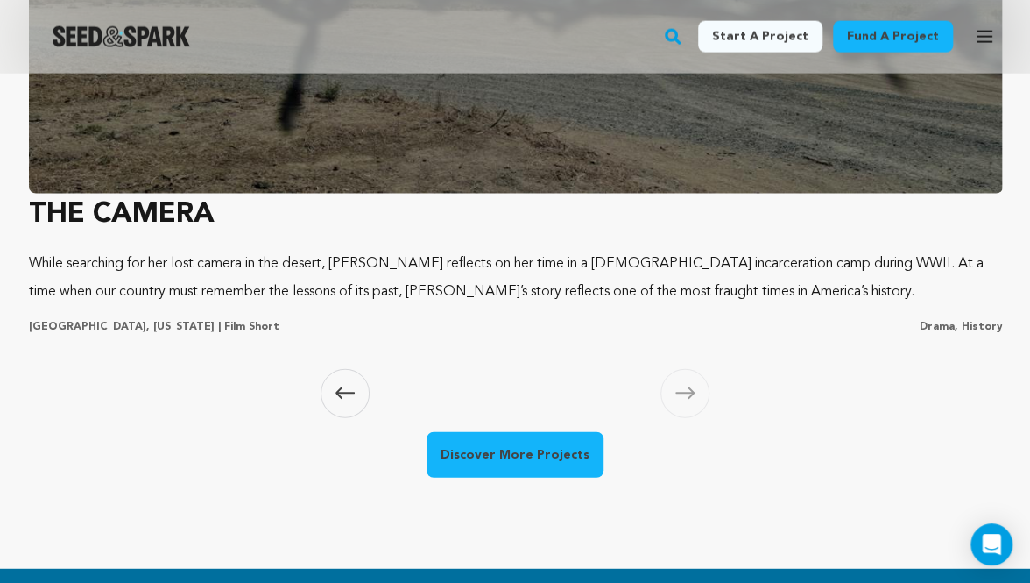
click at [692, 376] on span at bounding box center [685, 393] width 49 height 49
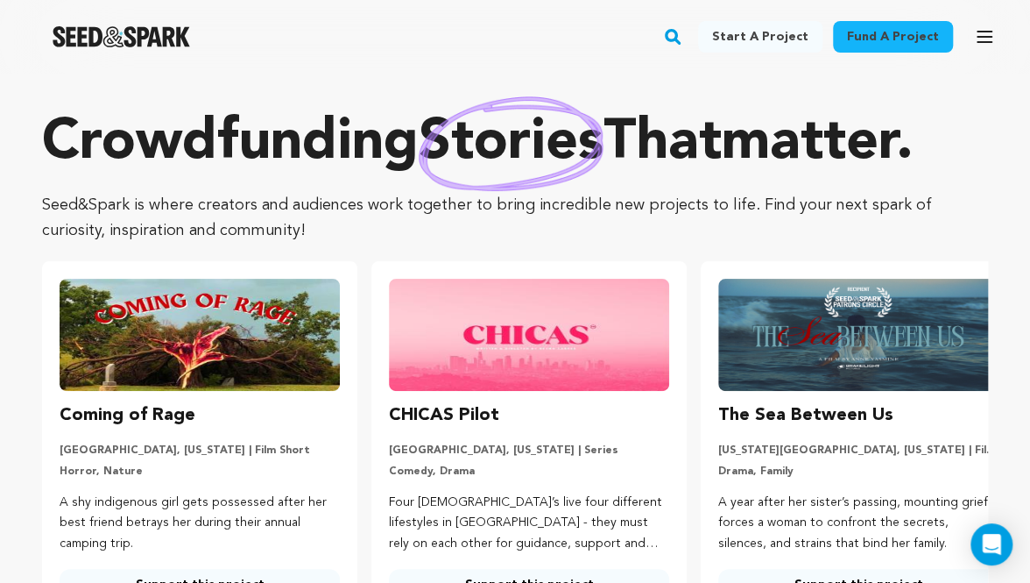
scroll to position [0, 0]
click at [120, 35] on img "Seed&Spark Homepage" at bounding box center [122, 36] width 138 height 21
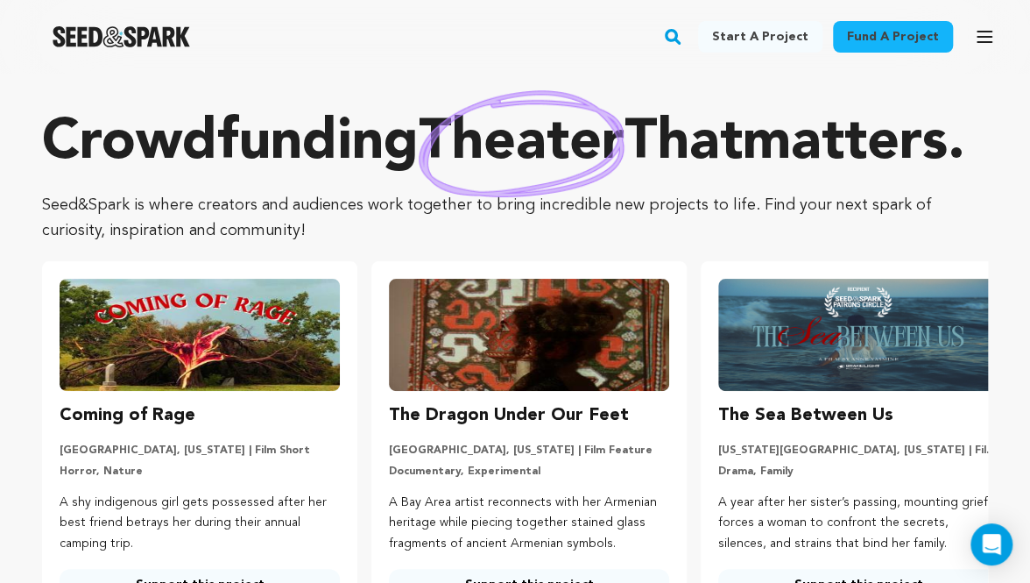
click at [990, 42] on icon "button" at bounding box center [985, 37] width 14 height 11
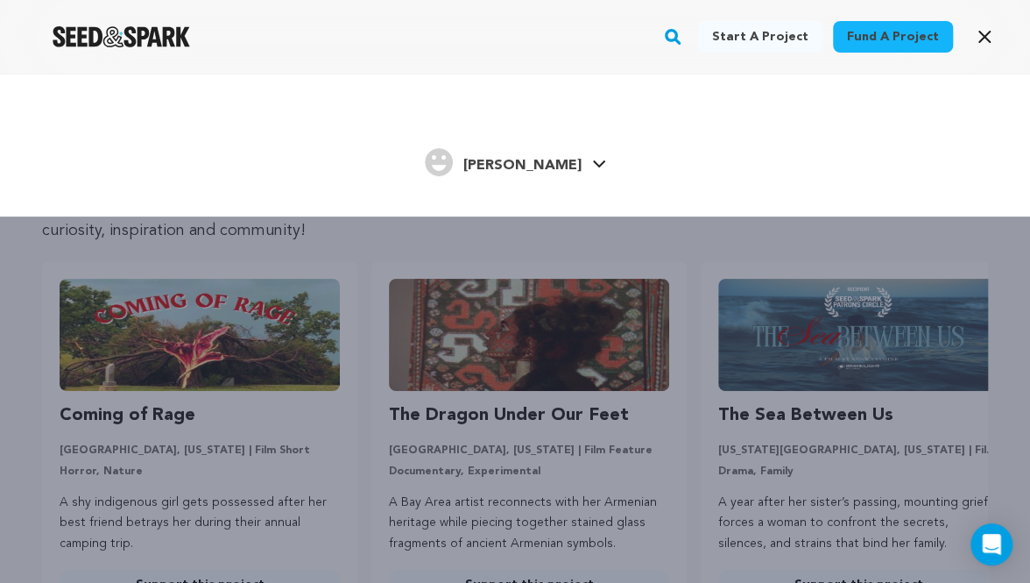
click at [582, 162] on div "[PERSON_NAME] [PERSON_NAME]" at bounding box center [515, 163] width 925 height 37
click at [555, 159] on link "[PERSON_NAME] [PERSON_NAME]" at bounding box center [515, 161] width 181 height 32
click at [450, 314] on div "Start a project Fund a project [PERSON_NAME]" at bounding box center [515, 365] width 1030 height 583
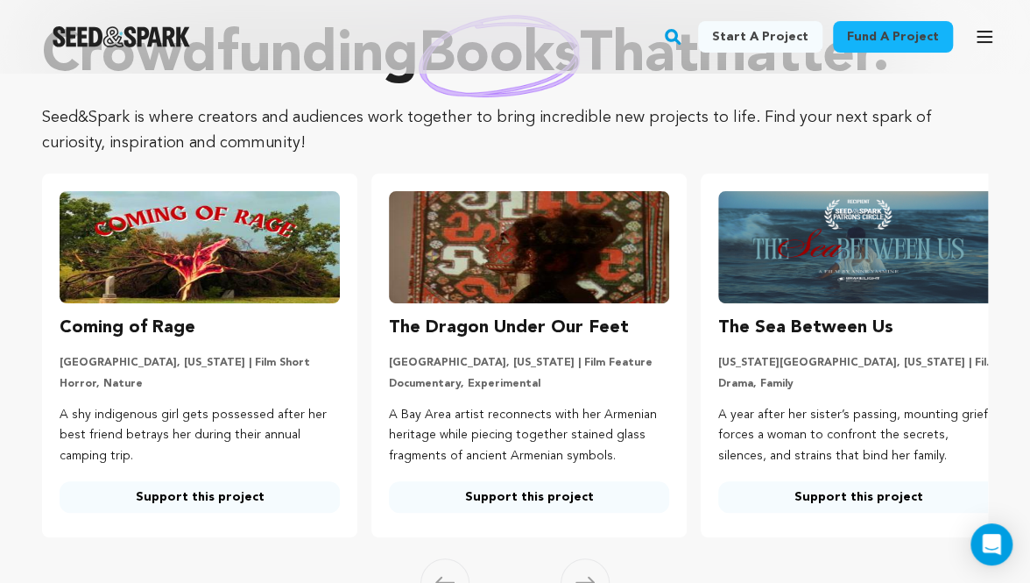
scroll to position [88, 0]
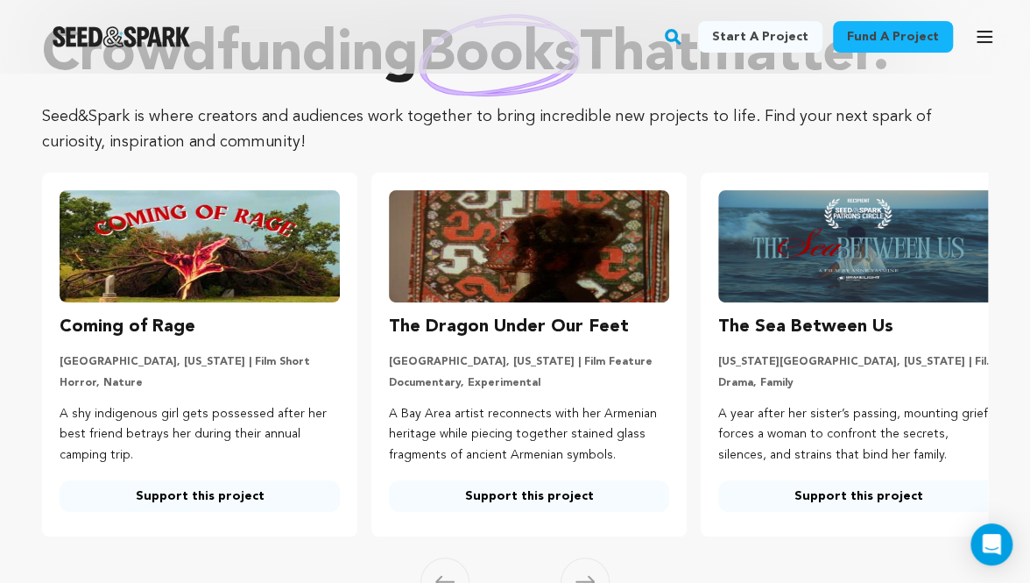
click at [289, 285] on img at bounding box center [200, 246] width 280 height 112
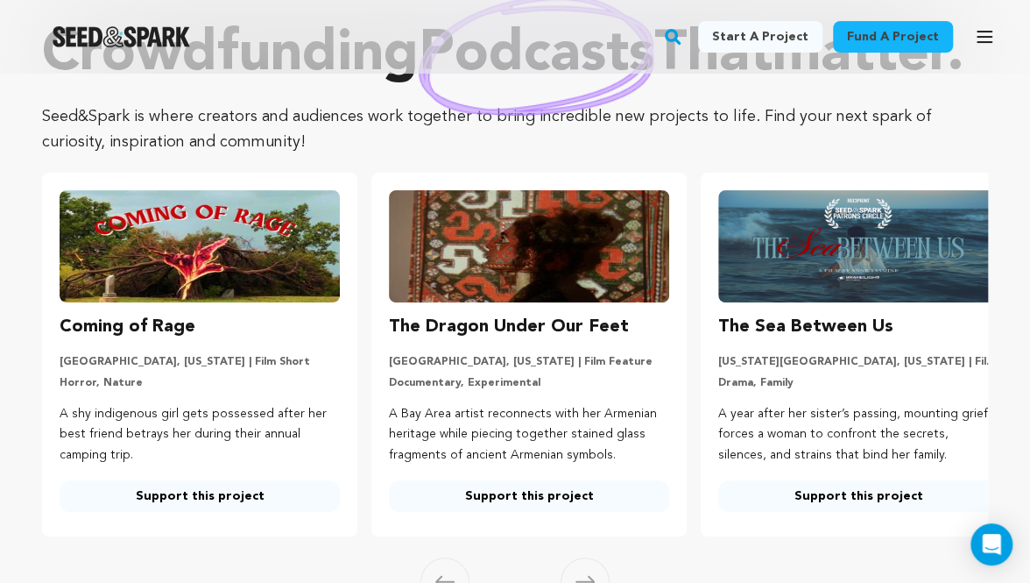
scroll to position [101, 0]
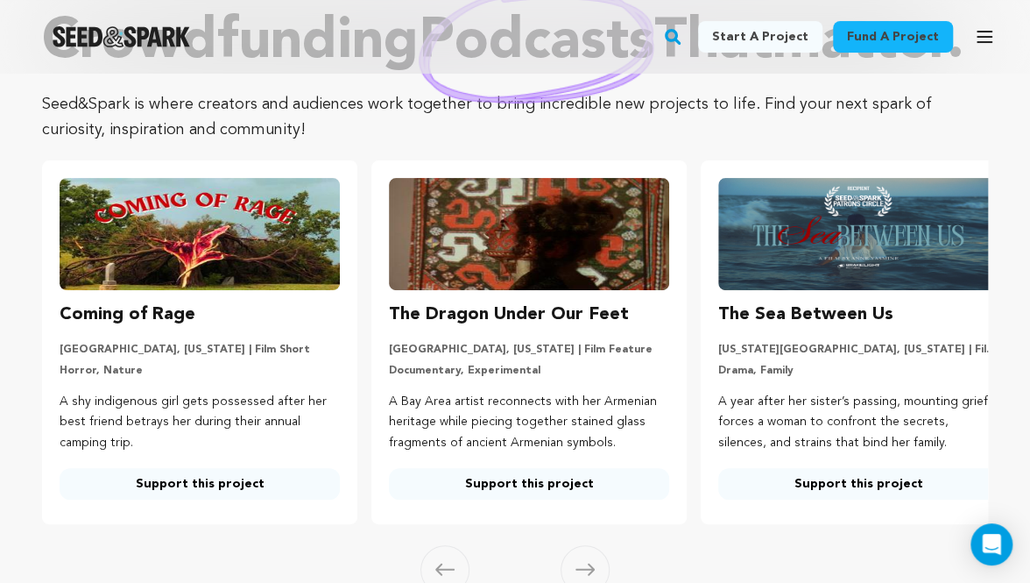
click at [131, 329] on h3 "Coming of Rage" at bounding box center [128, 315] width 136 height 28
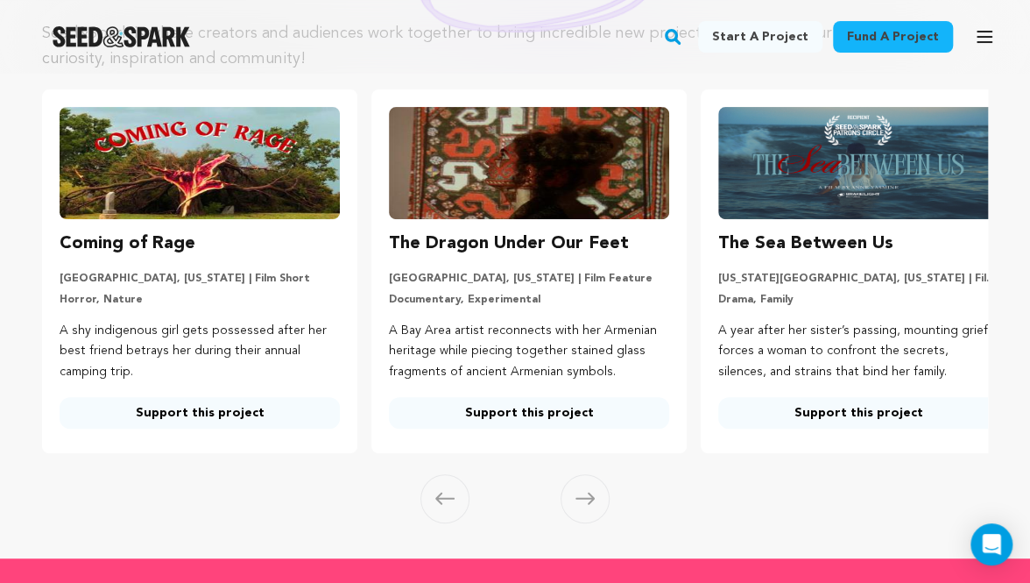
scroll to position [182, 0]
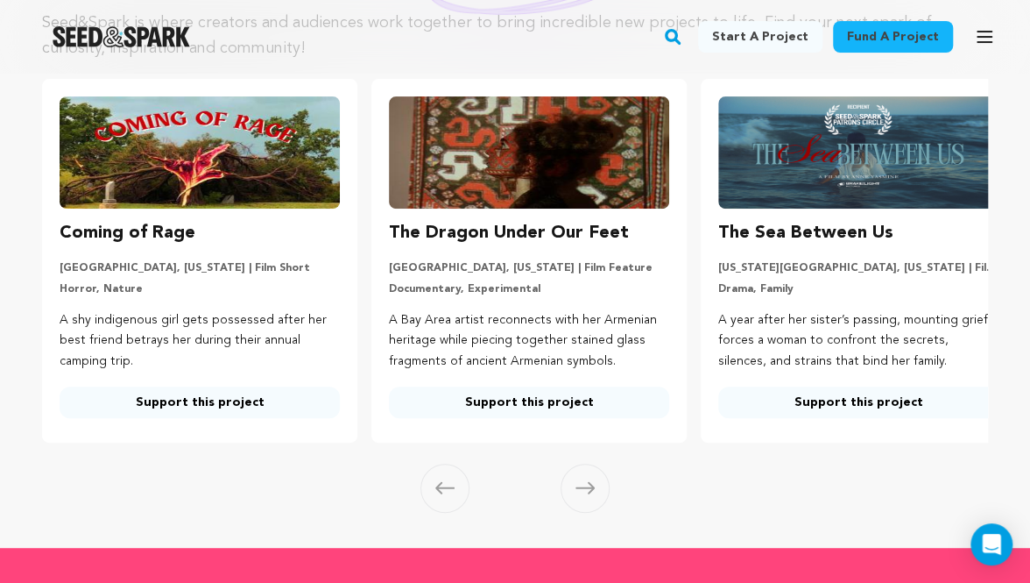
click at [224, 418] on link "Support this project" at bounding box center [200, 402] width 280 height 32
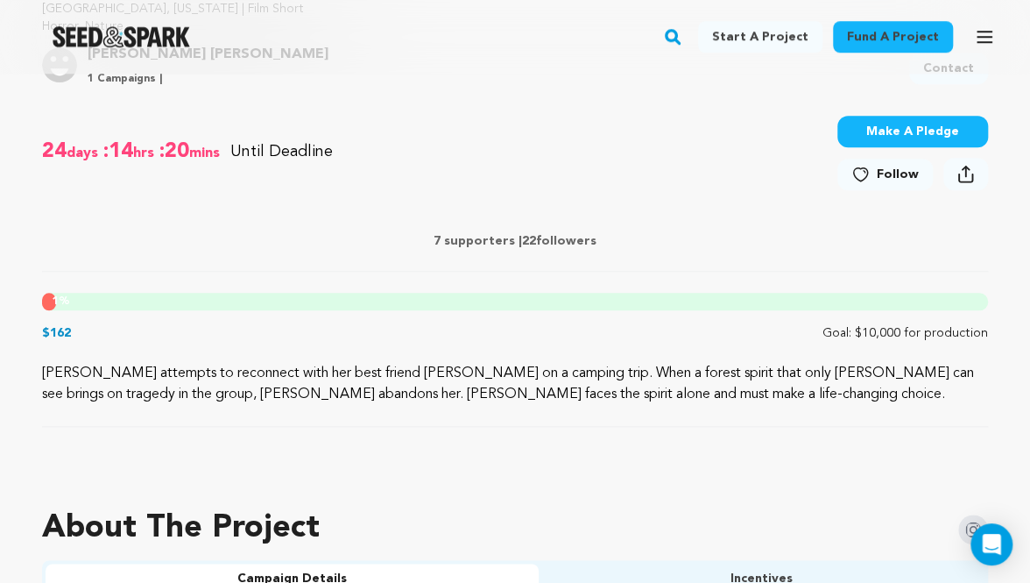
scroll to position [605, 0]
